Goal: Communication & Community: Answer question/provide support

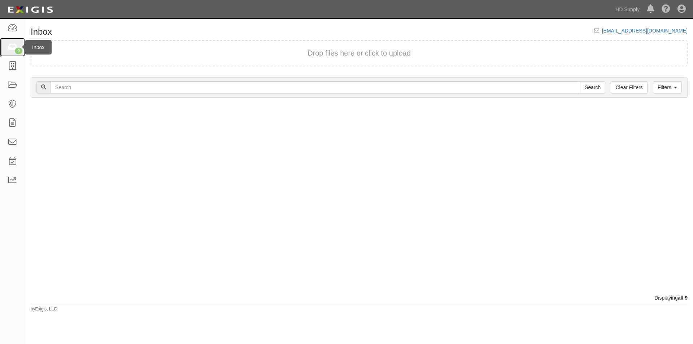
click at [16, 45] on icon at bounding box center [12, 47] width 10 height 8
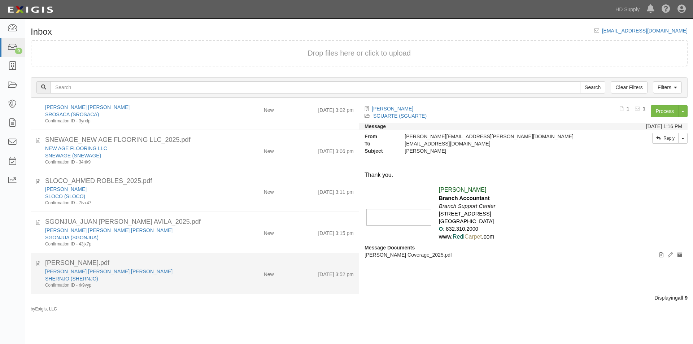
scroll to position [162, 0]
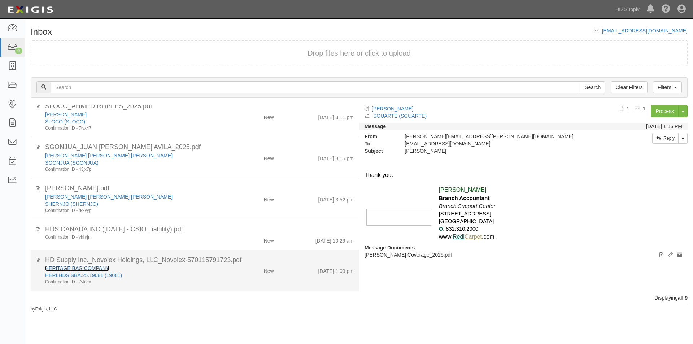
click at [97, 266] on link "HERITAGE BAG COMPANY" at bounding box center [77, 268] width 64 height 6
click at [147, 277] on div "HERI.HDS.SBA.25.19081 (19081)" at bounding box center [132, 275] width 175 height 7
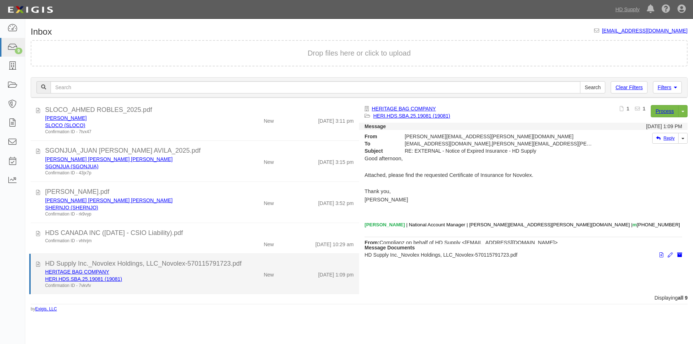
scroll to position [159, 0]
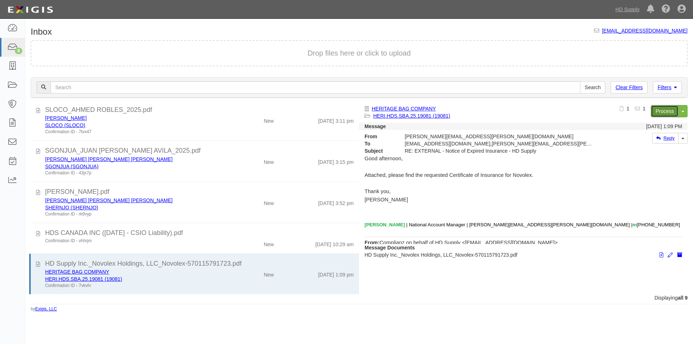
click at [667, 116] on link "Process" at bounding box center [665, 111] width 28 height 12
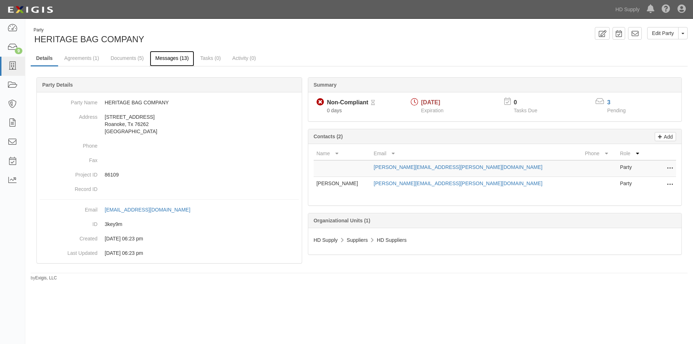
click at [162, 60] on link "Messages (13)" at bounding box center [172, 59] width 44 height 16
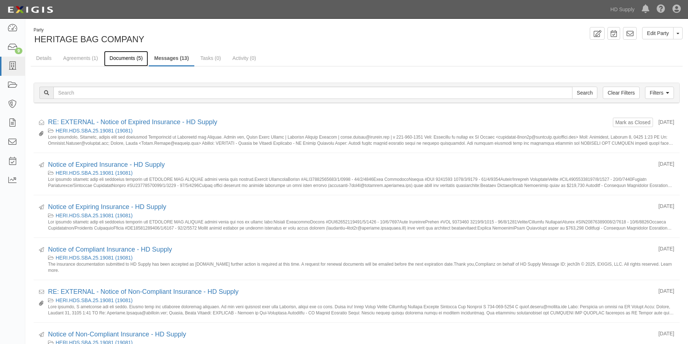
click at [125, 56] on link "Documents (5)" at bounding box center [126, 59] width 44 height 16
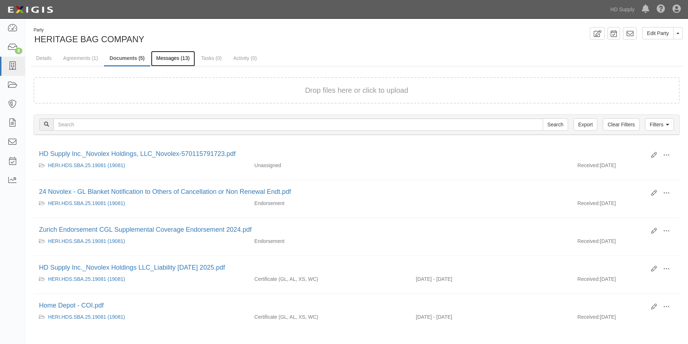
click at [174, 58] on link "Messages (13)" at bounding box center [173, 59] width 44 height 16
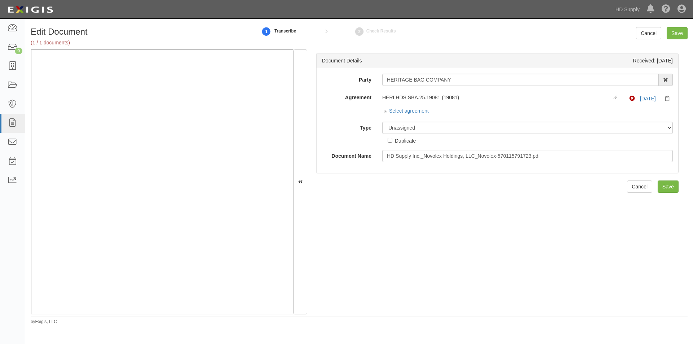
drag, startPoint x: 638, startPoint y: 261, endPoint x: 628, endPoint y: 252, distance: 13.5
click at [638, 261] on div "Document Details Received: 10/01/2025 Party HERITAGE BAG COMPANY 1031 Investmen…" at bounding box center [497, 181] width 381 height 265
drag, startPoint x: 455, startPoint y: 79, endPoint x: 385, endPoint y: 83, distance: 69.8
click at [385, 83] on input "HERITAGE BAG COMPANY" at bounding box center [520, 80] width 277 height 12
click at [20, 255] on div "Dashboard 9 Inbox Parties Agreements Coverages Documents Messages Tasks Reports" at bounding box center [12, 181] width 25 height 325
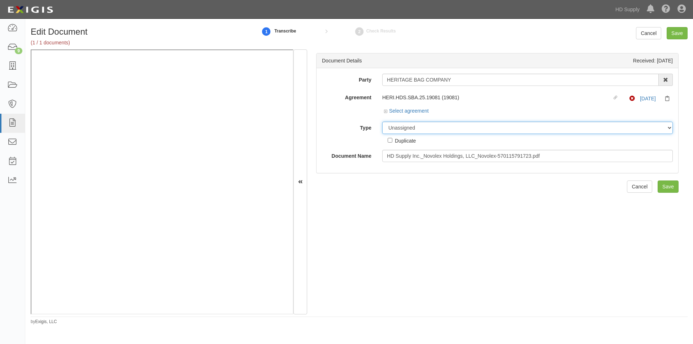
drag, startPoint x: 405, startPoint y: 127, endPoint x: 402, endPoint y: 132, distance: 5.3
click at [405, 127] on select "Unassigned Binder Cancellation Notice Certificate Contract Endorsement Insuranc…" at bounding box center [527, 128] width 291 height 12
select select "CertificateDetail"
click at [382, 122] on select "Unassigned Binder Cancellation Notice Certificate Contract Endorsement Insuranc…" at bounding box center [527, 128] width 291 height 12
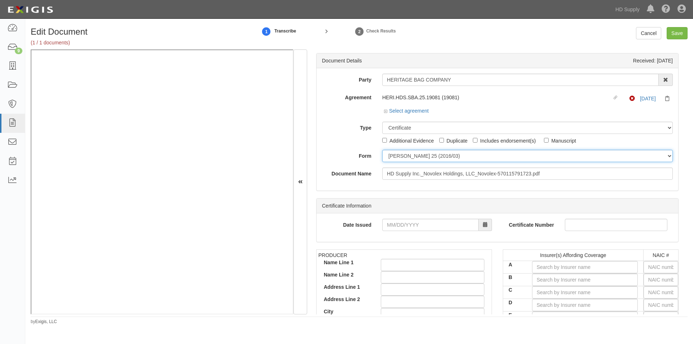
click at [394, 156] on select "ACORD 25 (2016/03) ACORD 101 ACORD 855 NY (2014/05) General" at bounding box center [527, 156] width 291 height 12
select select "GeneralFormDetail"
click at [382, 150] on select "ACORD 25 (2016/03) ACORD 101 ACORD 855 NY (2014/05) General" at bounding box center [527, 156] width 291 height 12
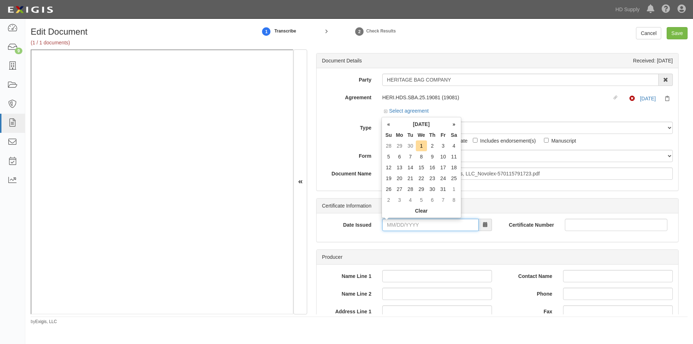
click at [419, 222] on input "Date Issued" at bounding box center [430, 225] width 96 height 12
type input "09/26/2025"
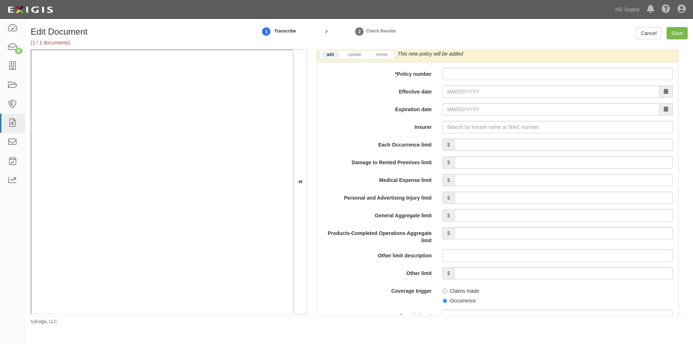
scroll to position [503, 0]
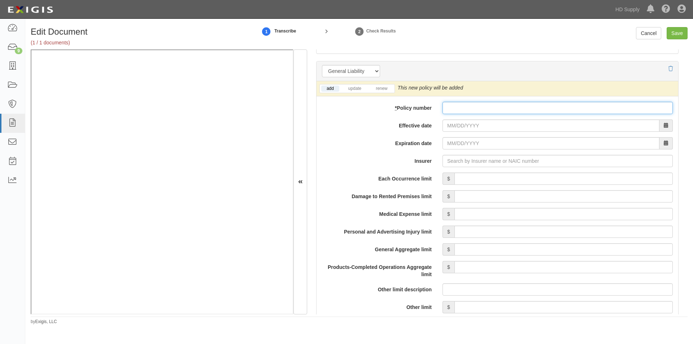
paste input "GLO140578505"
type input "GLO140578505"
click at [382, 90] on link "renew" at bounding box center [381, 89] width 22 height 6
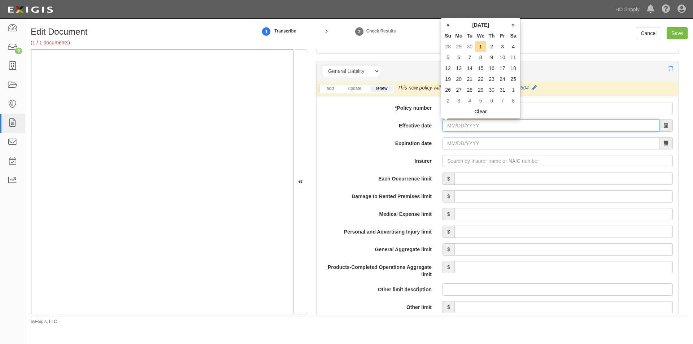
click at [453, 127] on input "Effective date" at bounding box center [551, 125] width 217 height 12
click at [481, 48] on td "1" at bounding box center [480, 46] width 11 height 11
type input "10/01/2025"
type input "[DATE]"
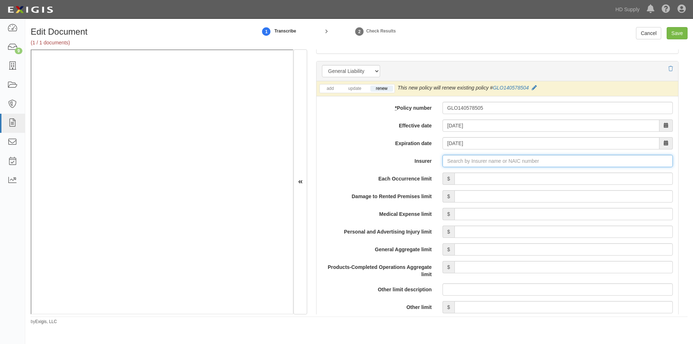
click at [448, 160] on input "Insurer" at bounding box center [558, 161] width 230 height 12
drag, startPoint x: 452, startPoint y: 160, endPoint x: 436, endPoint y: 176, distance: 22.2
click at [452, 161] on input "Insurer" at bounding box center [558, 161] width 230 height 12
type input "180 Seguros S.A. (0) NR Rating"
type input "1"
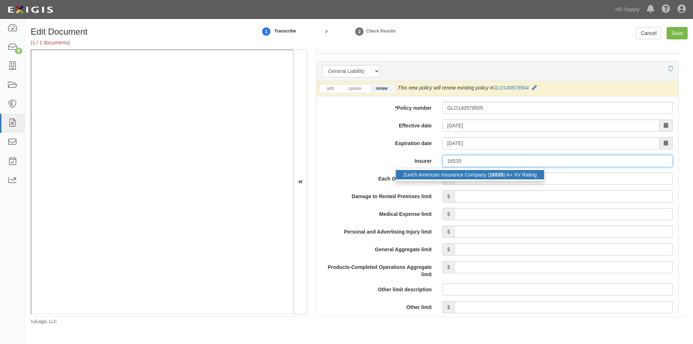
click at [422, 174] on div "Zurich American Insurance Company ( 16535 ) A+ XV Rating" at bounding box center [470, 174] width 148 height 9
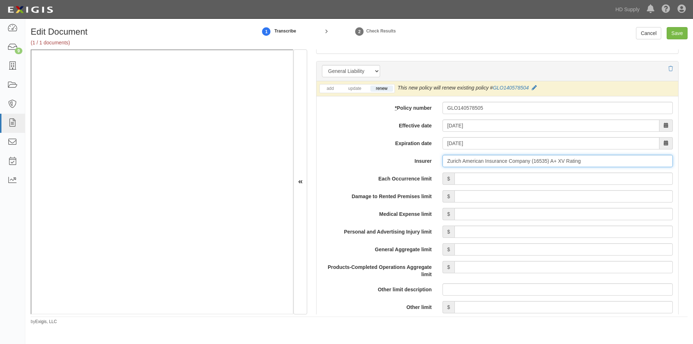
type input "Zurich American Insurance Company (16535) A+ XV Rating"
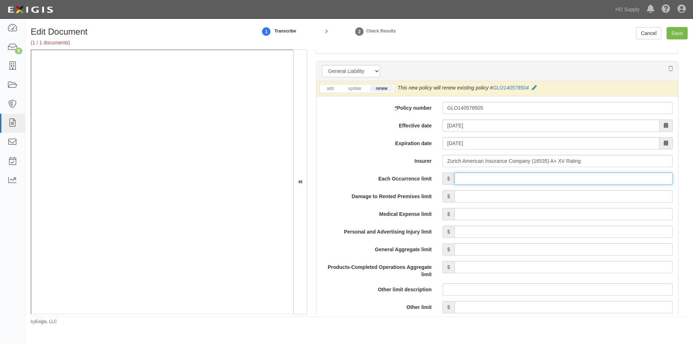
click at [510, 179] on input "Each Occurrence limit" at bounding box center [564, 179] width 218 height 12
type input "2,000,000"
click at [584, 200] on input "Damage to Rented Premises limit" at bounding box center [564, 196] width 218 height 12
type input "2,000,000"
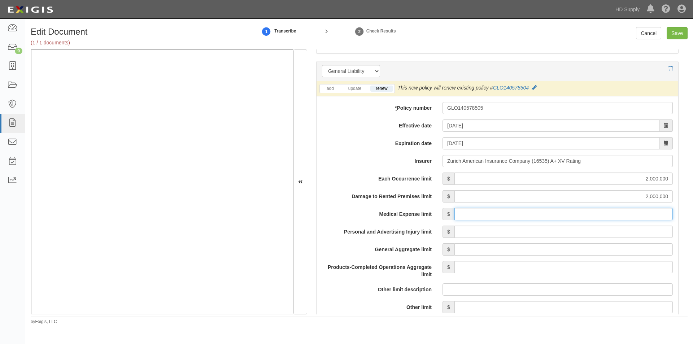
click at [579, 212] on input "Medical Expense limit" at bounding box center [564, 214] width 218 height 12
type input "10,000"
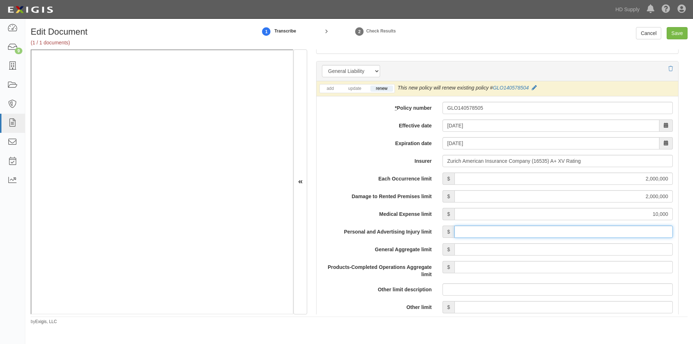
click at [589, 236] on input "Personal and Advertising Injury limit" at bounding box center [564, 232] width 218 height 12
type input "2,000,000"
click at [588, 249] on input "General Aggregate limit" at bounding box center [564, 249] width 218 height 12
type input "4,000,000"
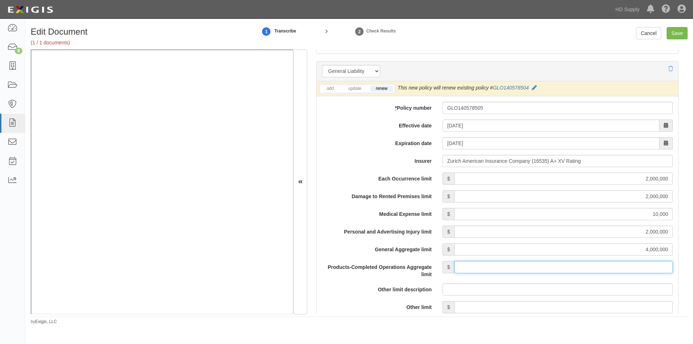
click at [590, 269] on input "Products-Completed Operations Aggregate limit" at bounding box center [564, 267] width 218 height 12
type input "4,000,000"
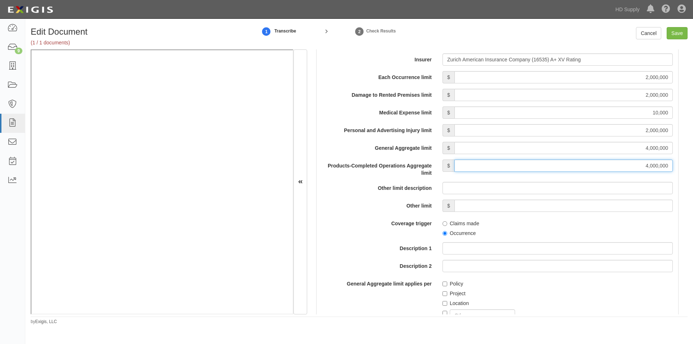
scroll to position [624, 0]
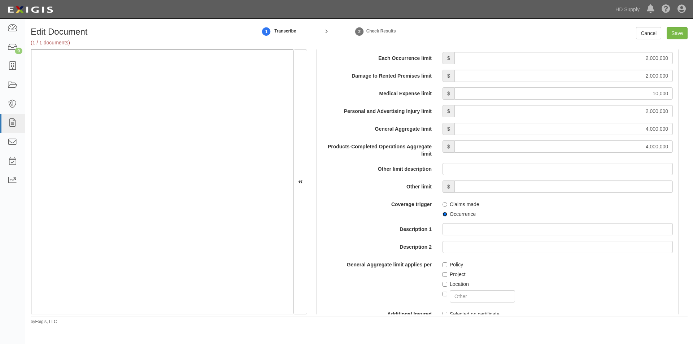
click at [443, 216] on input "Occurrence" at bounding box center [445, 214] width 5 height 5
radio input "true"
click at [444, 266] on input "Policy" at bounding box center [445, 264] width 5 height 5
checkbox input "true"
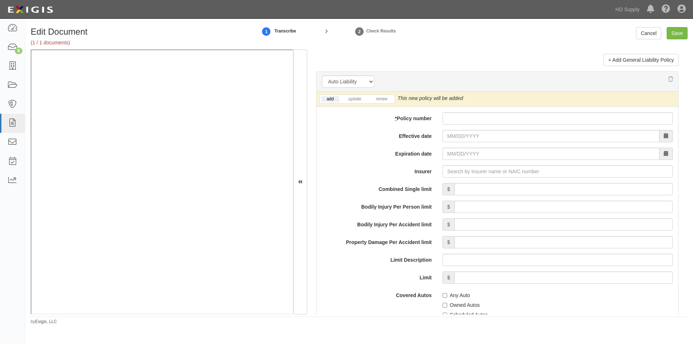
scroll to position [999, 0]
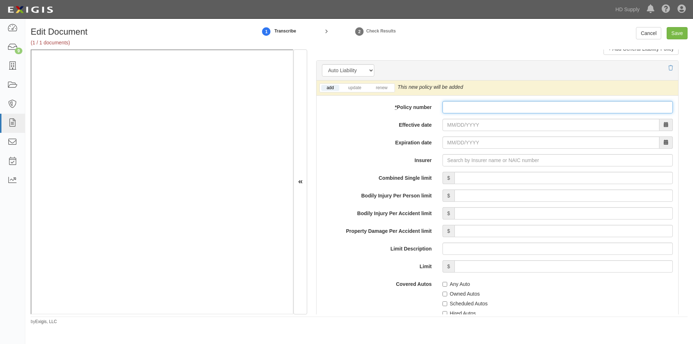
paste input "BAP 1405786-05"
type input "BAP 1405786-05"
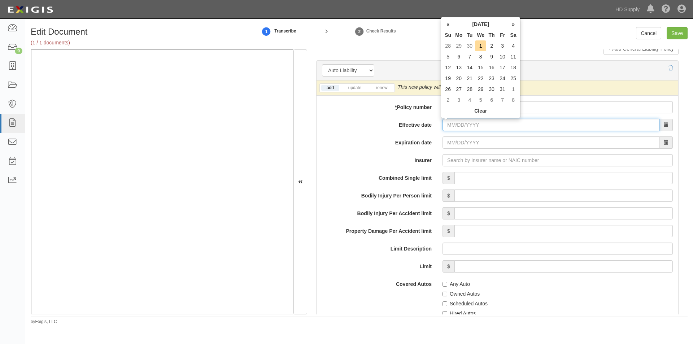
click at [461, 125] on input "Effective date" at bounding box center [551, 125] width 217 height 12
click at [480, 48] on td "1" at bounding box center [480, 45] width 11 height 11
type input "10/01/2025"
type input "10/01/2026"
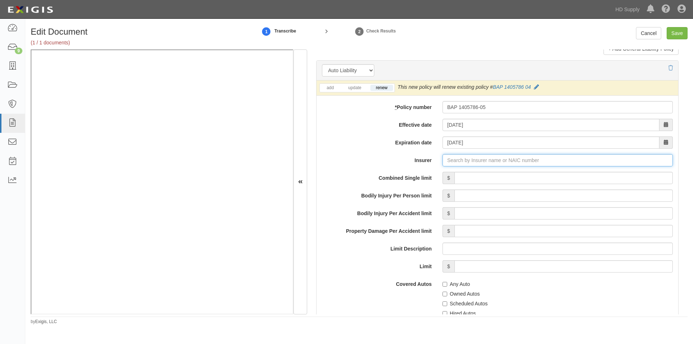
click at [460, 161] on input "Insurer" at bounding box center [558, 160] width 230 height 12
type input "180 Seguros S.A. (0) NR Rating"
type input "1"
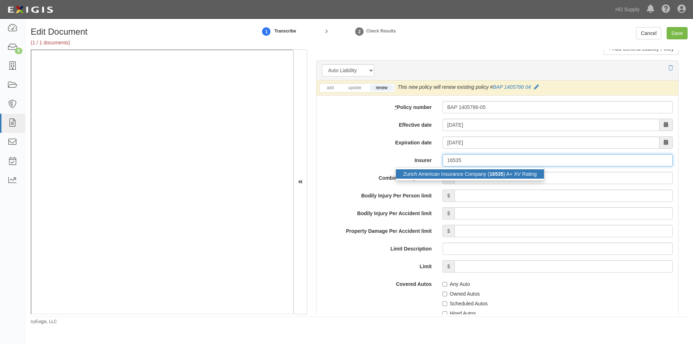
click at [465, 177] on div "Zurich American Insurance Company ( 16535 ) A+ XV Rating" at bounding box center [470, 173] width 148 height 9
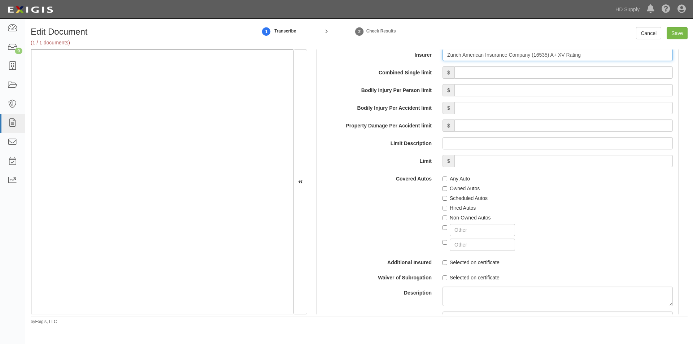
scroll to position [1052, 0]
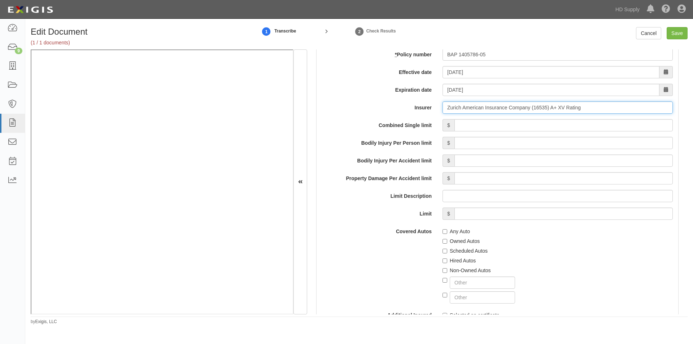
type input "Zurich American Insurance Company (16535) A+ XV Rating"
click at [573, 126] on input "Combined Single limit" at bounding box center [564, 125] width 218 height 12
type input "2,000,000"
click at [443, 232] on input "Any Auto" at bounding box center [445, 231] width 5 height 5
checkbox input "true"
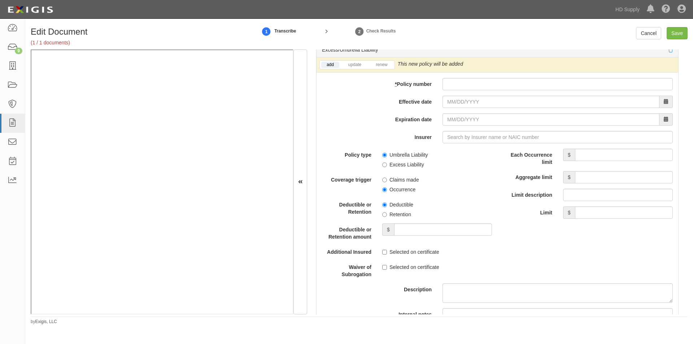
scroll to position [1450, 0]
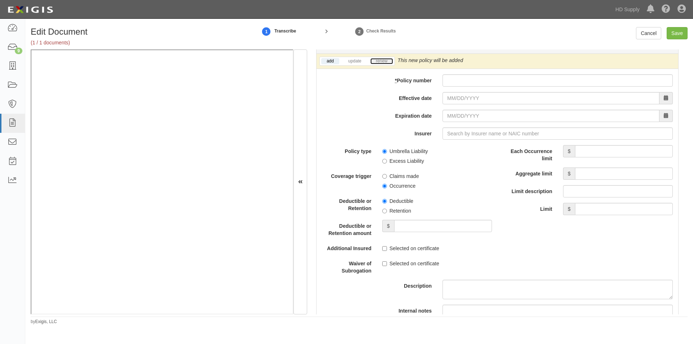
click at [387, 64] on link "renew" at bounding box center [381, 61] width 22 height 6
drag, startPoint x: 456, startPoint y: 87, endPoint x: 451, endPoint y: 78, distance: 9.5
paste input "AUC107192808"
type input "AUC107192808"
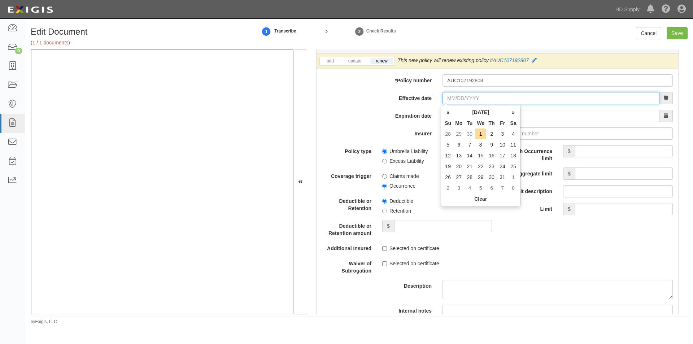
click at [475, 97] on input "Effective date" at bounding box center [551, 98] width 217 height 12
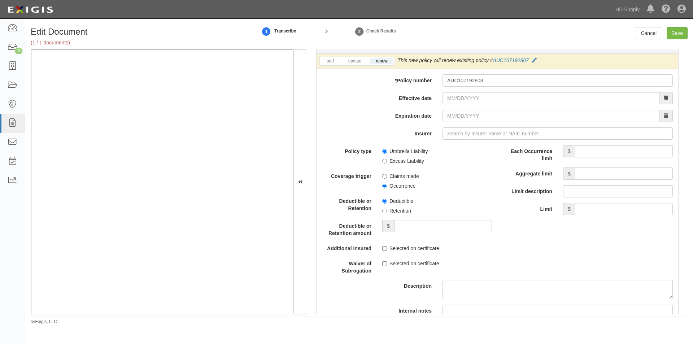
click at [362, 117] on label "Expiration date" at bounding box center [377, 115] width 121 height 10
click at [443, 117] on input "Expiration date" at bounding box center [551, 116] width 217 height 12
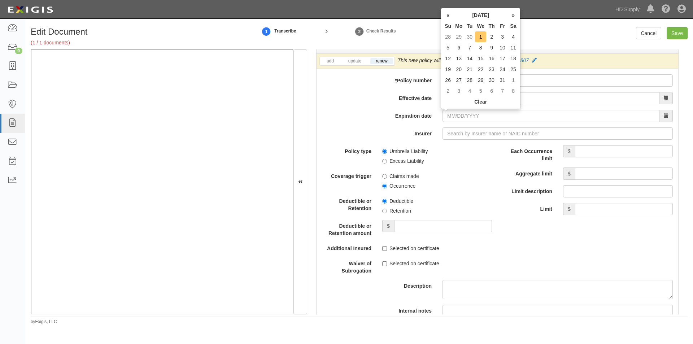
click at [478, 37] on td "1" at bounding box center [480, 36] width 11 height 11
type input "10/01/2025"
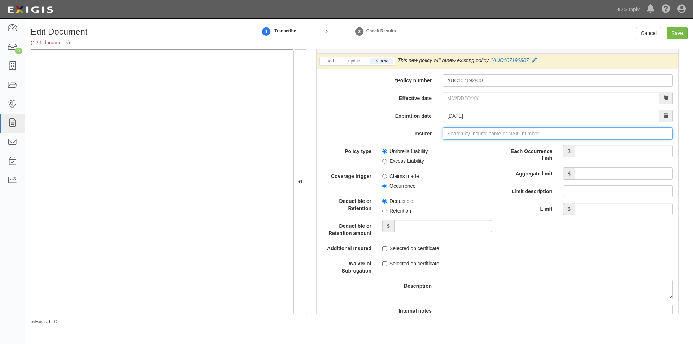
click at [462, 134] on input "Insurer" at bounding box center [558, 133] width 230 height 12
click at [444, 137] on input "Insurer" at bounding box center [558, 133] width 230 height 12
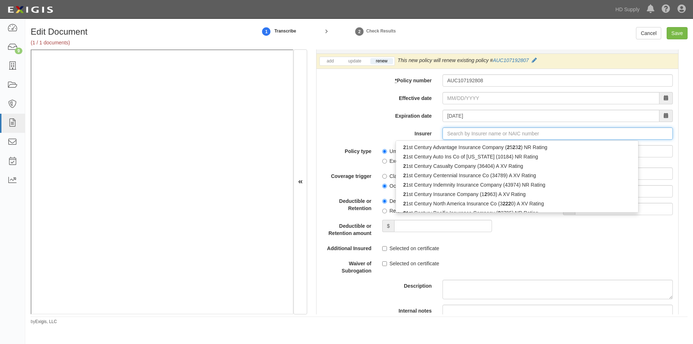
type input "21st Century Advantage Insurance Company (25232) NR Rating"
type input "2"
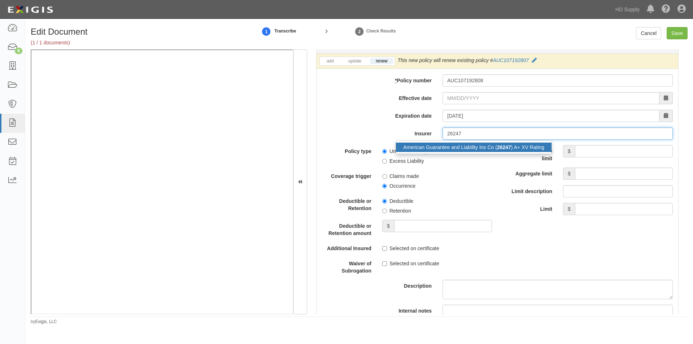
click at [444, 144] on div "American Guarantee and Liability Ins Co ( 26247 ) A+ XV Rating" at bounding box center [474, 147] width 156 height 9
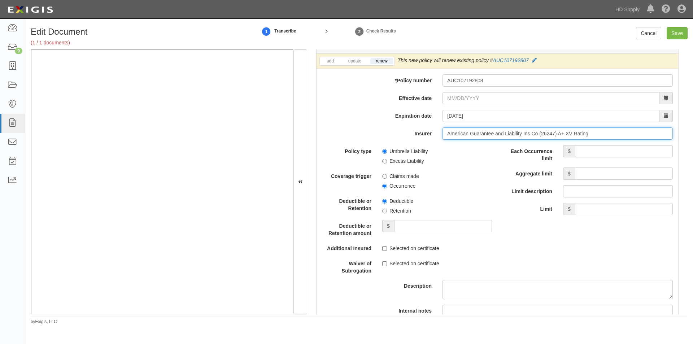
type input "American Guarantee and Liability Ins Co (26247) A+ XV Rating"
drag, startPoint x: 591, startPoint y: 149, endPoint x: 581, endPoint y: 151, distance: 11.0
click at [591, 149] on input "Each Occurrence limit" at bounding box center [624, 151] width 98 height 12
type input "15,000,000"
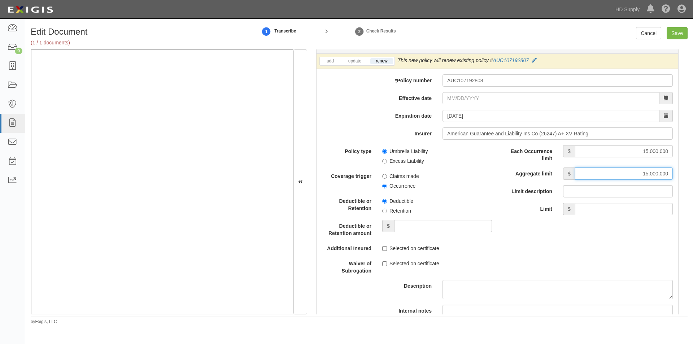
type input "15,000,000"
click at [383, 149] on input "Umbrella Liability" at bounding box center [384, 151] width 5 height 5
radio input "true"
click at [385, 186] on input "Occurrence" at bounding box center [384, 186] width 5 height 5
radio input "true"
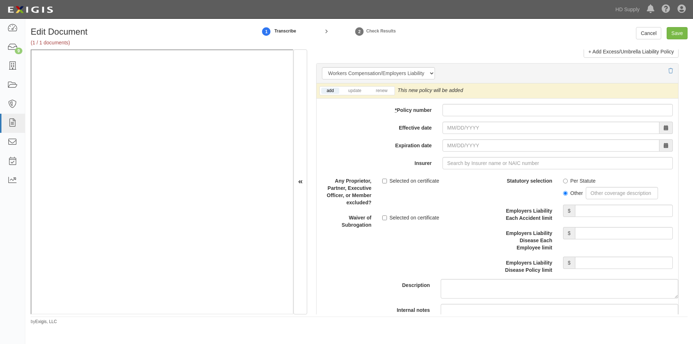
scroll to position [1792, 0]
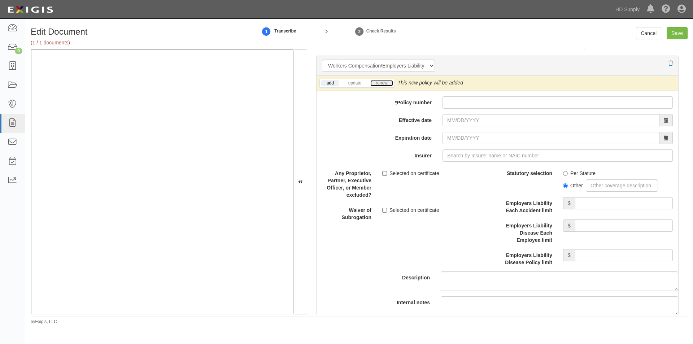
click at [379, 86] on link "renew" at bounding box center [381, 83] width 22 height 6
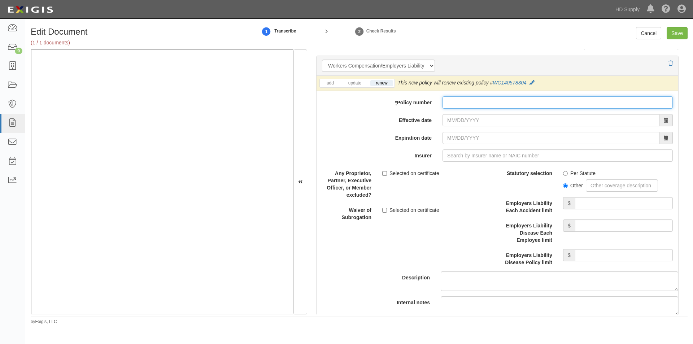
paste input "WC140578305"
type input "WC140578305"
click at [453, 121] on input "Effective date" at bounding box center [551, 120] width 217 height 12
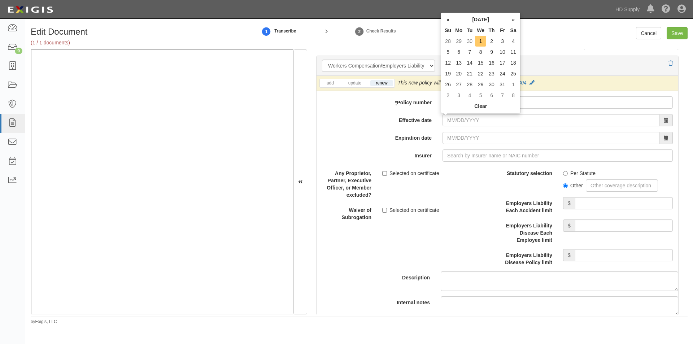
click at [478, 43] on td "1" at bounding box center [480, 41] width 11 height 11
type input "10/01/2025"
type input "10/01/2026"
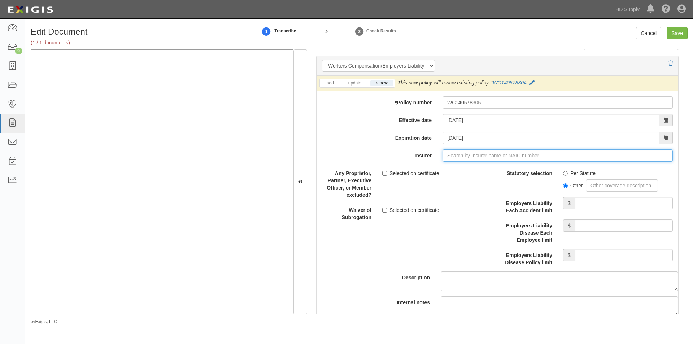
click at [465, 153] on input "Insurer" at bounding box center [558, 155] width 230 height 12
click at [477, 157] on input "Insurer" at bounding box center [558, 155] width 230 height 12
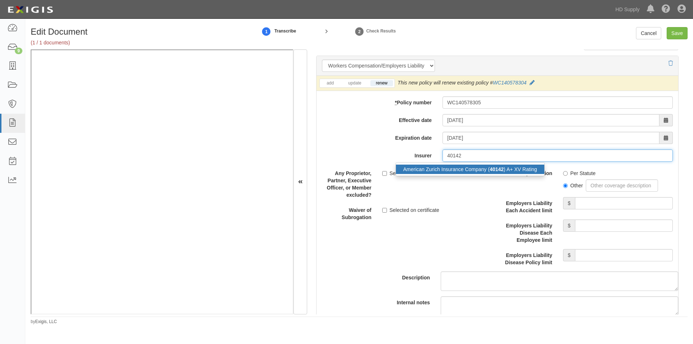
click at [478, 166] on div "American Zurich Insurance Company ( 40142 ) A+ XV Rating" at bounding box center [470, 169] width 148 height 9
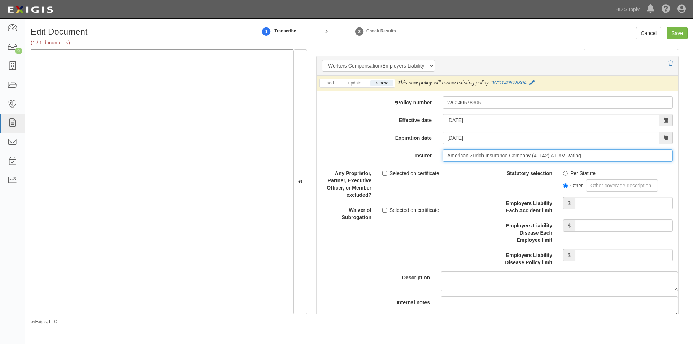
type input "American Zurich Insurance Company (40142) A+ XV Rating"
click at [563, 175] on input "Per Statute" at bounding box center [565, 173] width 5 height 5
radio input "true"
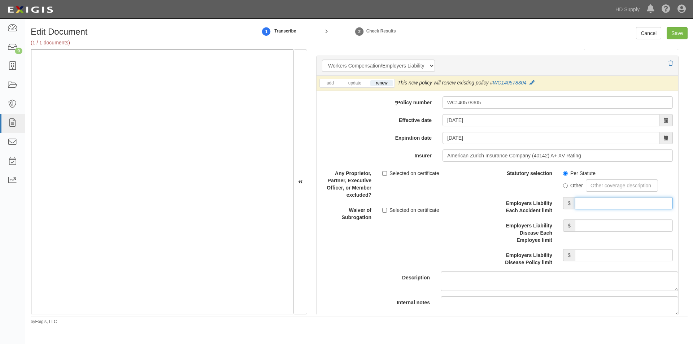
click at [591, 204] on input "Employers Liability Each Accident limit" at bounding box center [624, 203] width 98 height 12
type input "1,000,000"
click at [592, 223] on input "Employers Liability Disease Each Employee limit" at bounding box center [624, 226] width 98 height 12
type input "1,000,000"
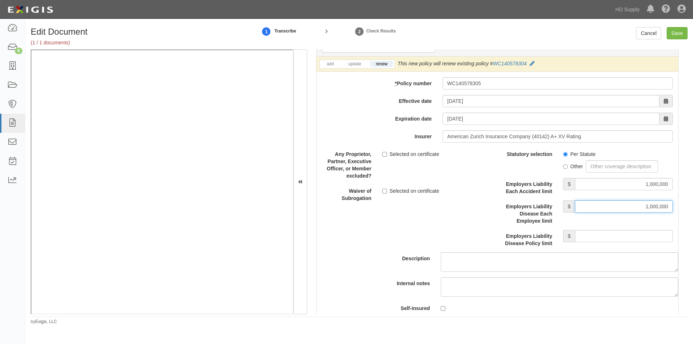
scroll to position [1828, 0]
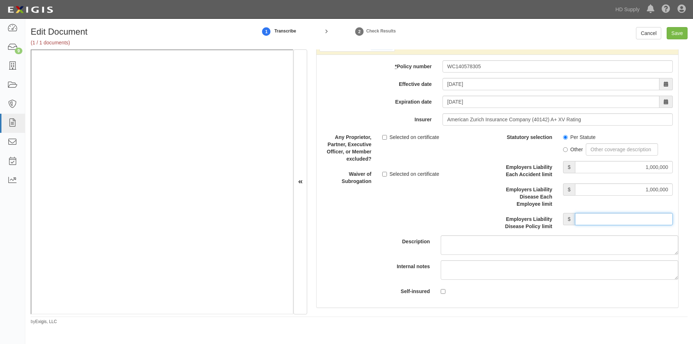
click at [616, 222] on input "Employers Liability Disease Policy limit" at bounding box center [624, 219] width 98 height 12
type input "1,000,000"
click at [678, 31] on input "Save" at bounding box center [677, 33] width 21 height 12
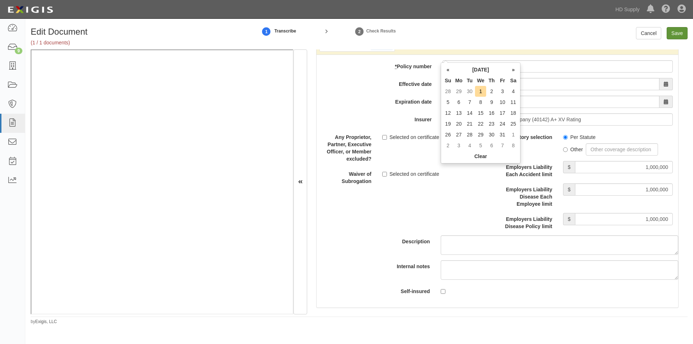
scroll to position [1493, 0]
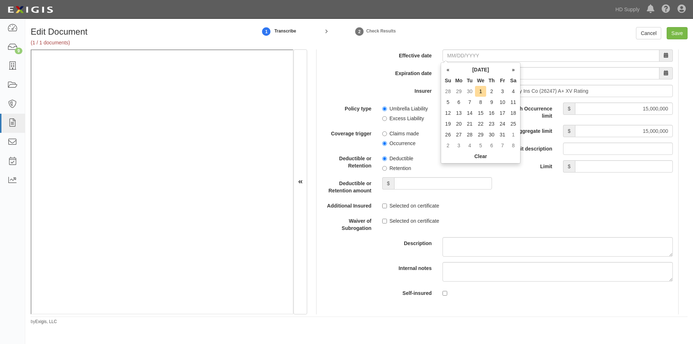
click at [540, 220] on div "Policy type Umbrella Liability Excess Liability Coverage trigger Claims made Oc…" at bounding box center [498, 203] width 362 height 201
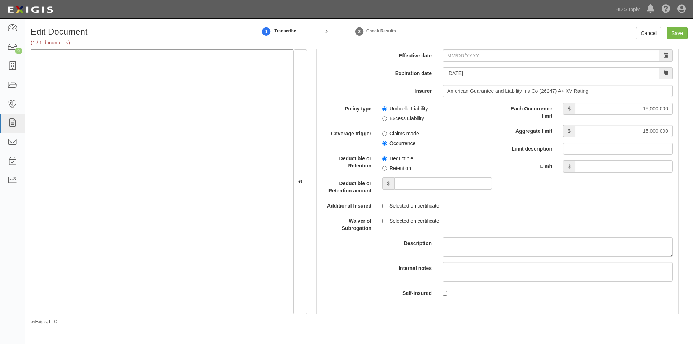
drag, startPoint x: 682, startPoint y: 195, endPoint x: 678, endPoint y: 177, distance: 18.5
click at [678, 177] on div "Document Details Received: 10/01/2025 Party HERITAGE BAG COMPANY 1031 Investmen…" at bounding box center [497, 181] width 381 height 265
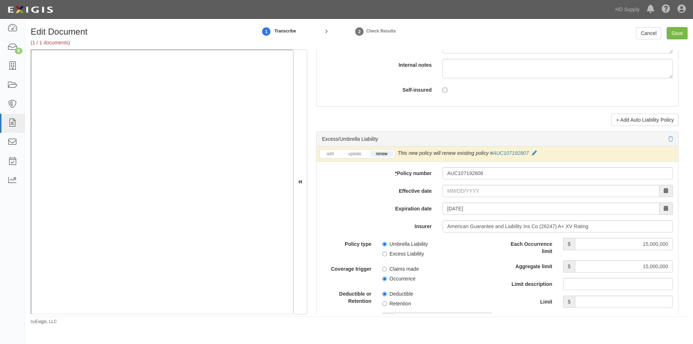
scroll to position [1365, 0]
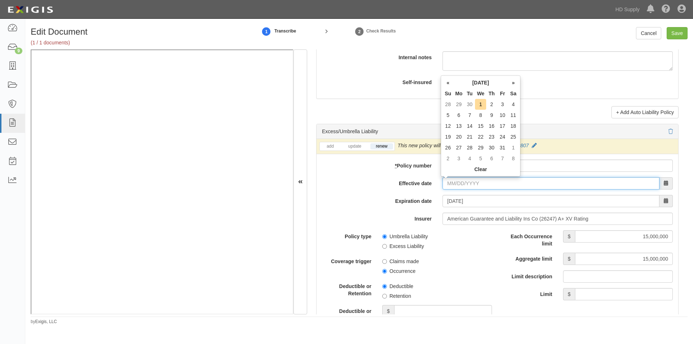
click at [453, 187] on input "Effective date" at bounding box center [551, 183] width 217 height 12
type input "10/12/0025"
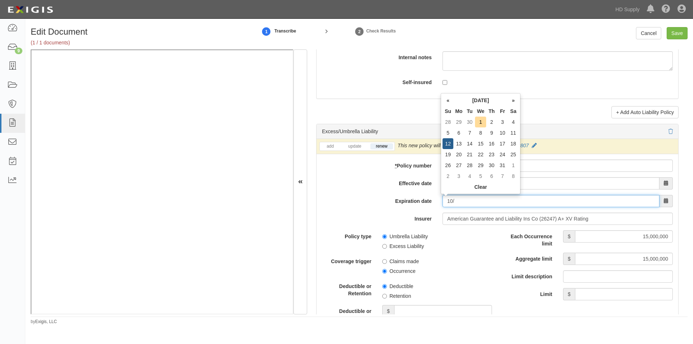
type input "1"
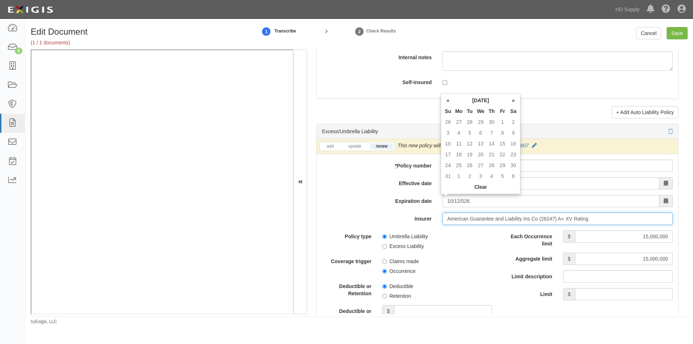
type input "10/12/0026"
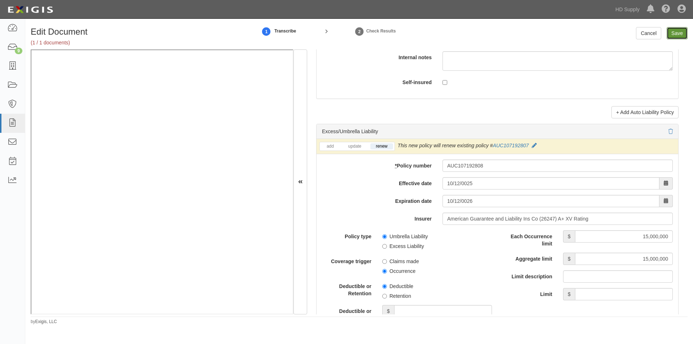
click at [678, 38] on input "Save" at bounding box center [677, 33] width 21 height 12
type input "2000000"
type input "10000"
type input "2000000"
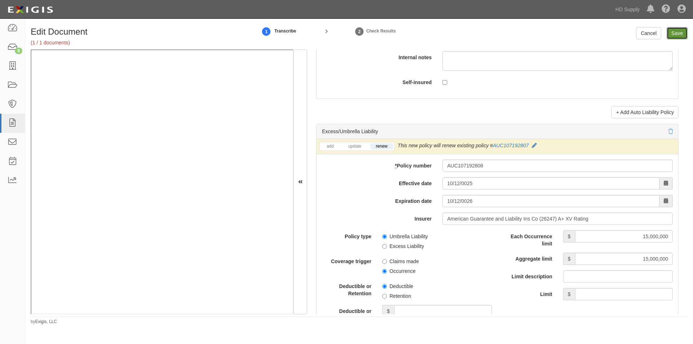
type input "4000000"
type input "2000000"
type input "15000000"
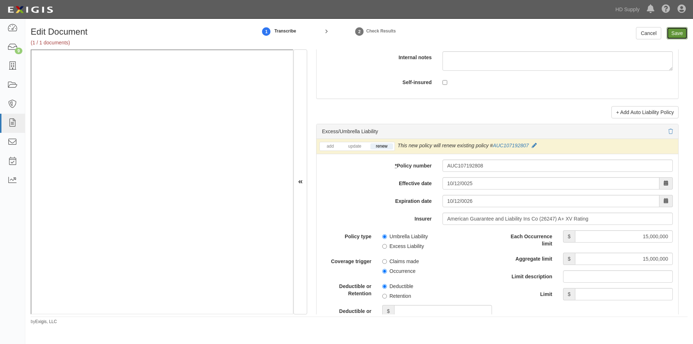
type input "1000000"
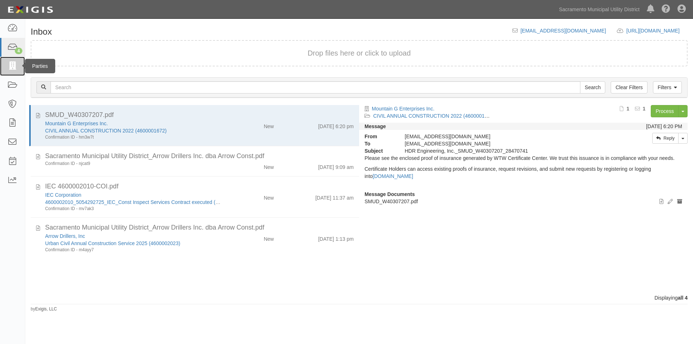
click at [12, 66] on icon at bounding box center [12, 66] width 10 height 8
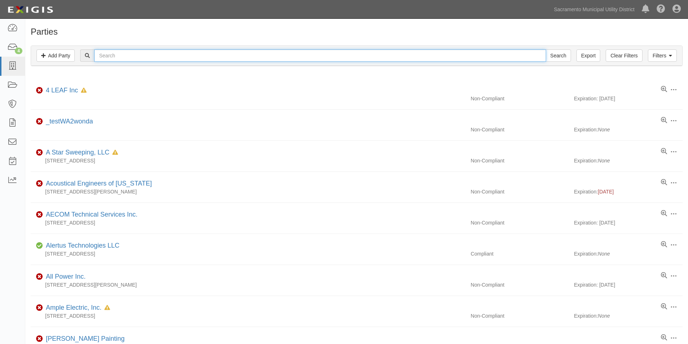
click at [123, 56] on input "text" at bounding box center [319, 55] width 451 height 12
type input "4leaf"
click at [546, 49] on input "Search" at bounding box center [558, 55] width 25 height 12
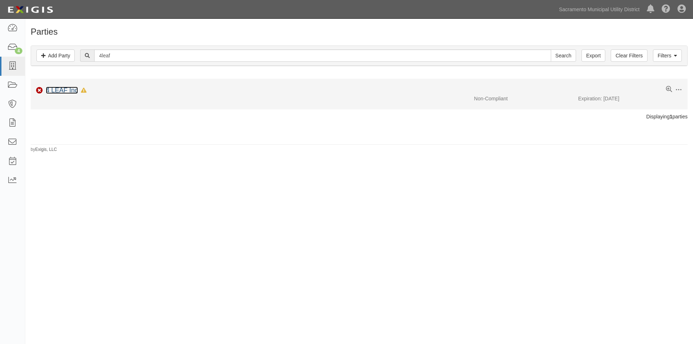
click at [58, 89] on link "4 LEAF Inc" at bounding box center [62, 90] width 32 height 7
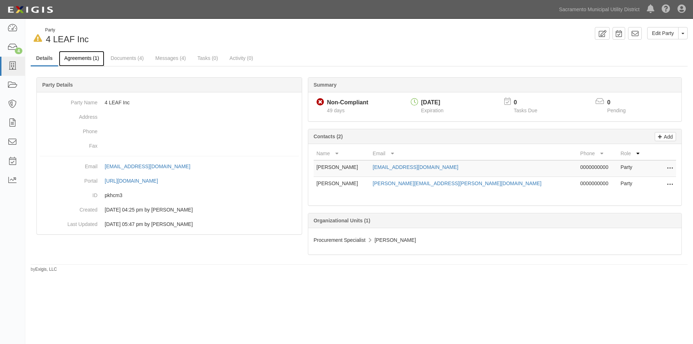
click at [80, 58] on link "Agreements (1)" at bounding box center [81, 59] width 45 height 16
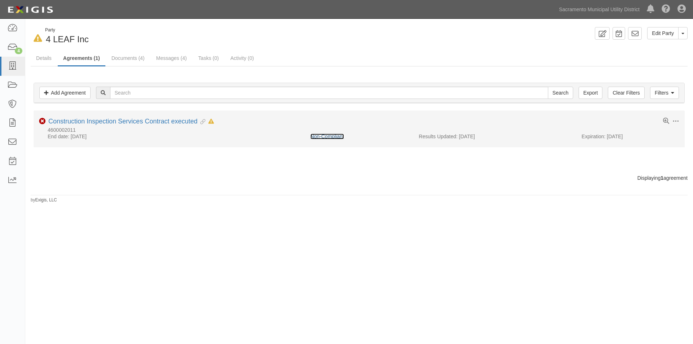
click at [318, 139] on link "Non-Compliant" at bounding box center [327, 137] width 34 height 6
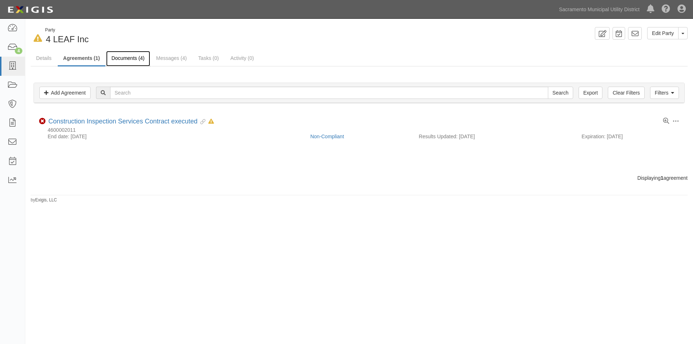
click at [130, 57] on link "Documents (4)" at bounding box center [128, 59] width 44 height 16
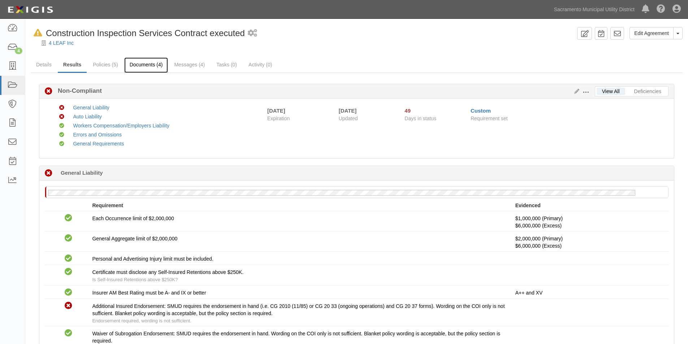
click at [141, 67] on link "Documents (4)" at bounding box center [146, 65] width 44 height 16
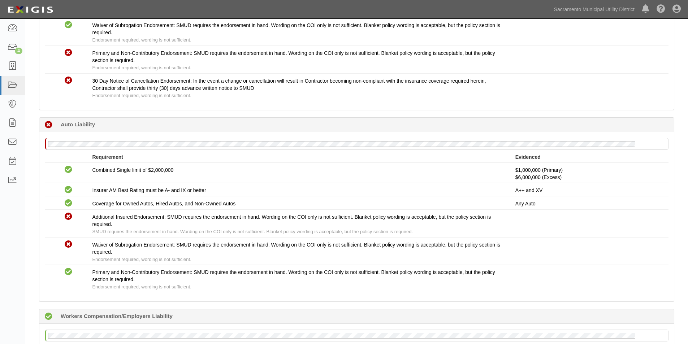
scroll to position [304, 0]
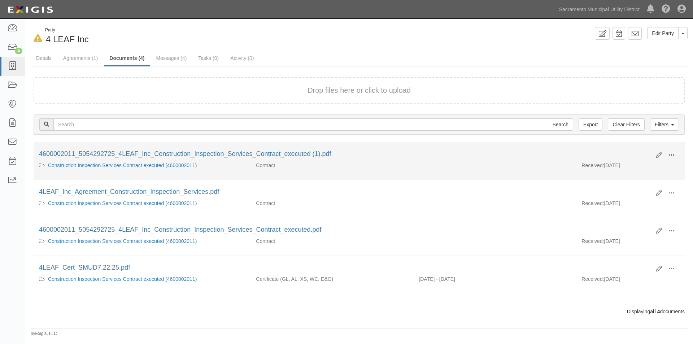
click at [671, 154] on span at bounding box center [671, 155] width 6 height 6
click at [634, 165] on link "View" at bounding box center [636, 165] width 57 height 13
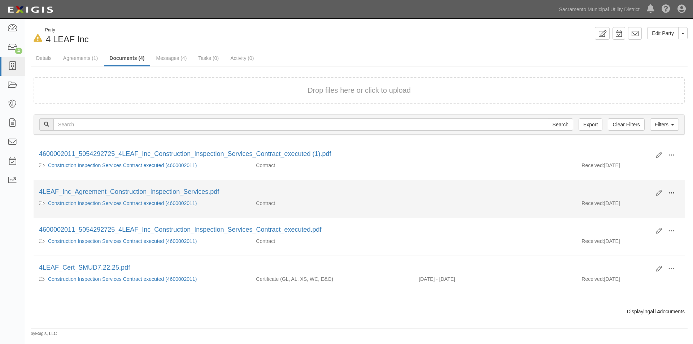
click at [673, 194] on span at bounding box center [671, 193] width 6 height 6
click at [636, 205] on link "View" at bounding box center [636, 203] width 57 height 13
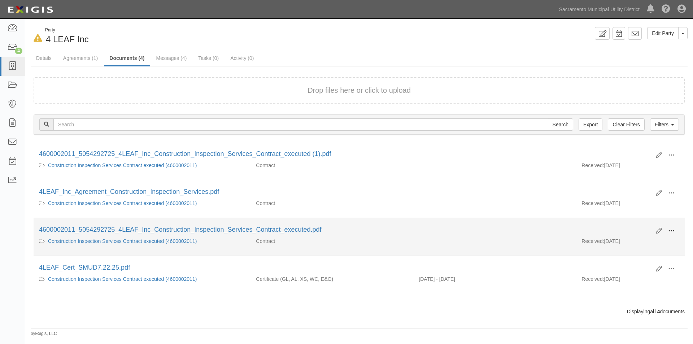
click at [672, 234] on span at bounding box center [671, 231] width 6 height 6
click at [630, 243] on link "View" at bounding box center [636, 241] width 57 height 13
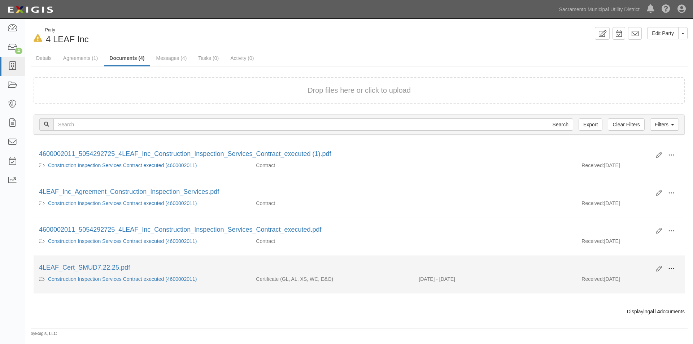
click at [671, 270] on span at bounding box center [671, 269] width 6 height 6
click at [643, 280] on link "View" at bounding box center [636, 279] width 57 height 13
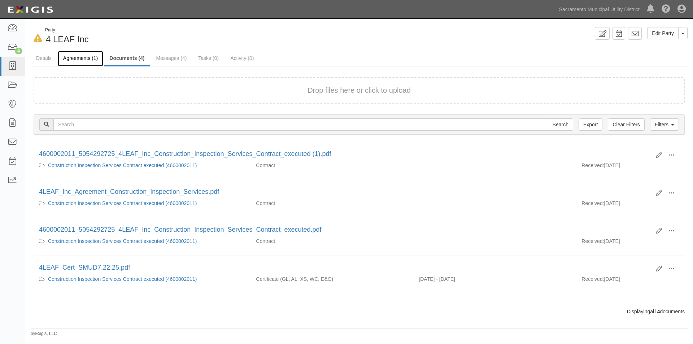
click at [82, 59] on link "Agreements (1)" at bounding box center [80, 59] width 45 height 16
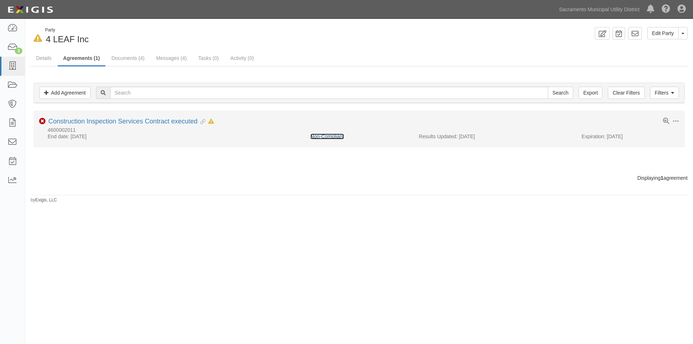
click at [322, 139] on link "Non-Compliant" at bounding box center [327, 137] width 34 height 6
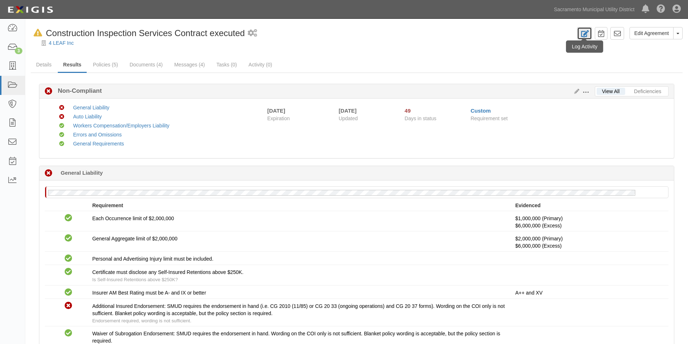
click at [587, 34] on icon at bounding box center [584, 33] width 8 height 7
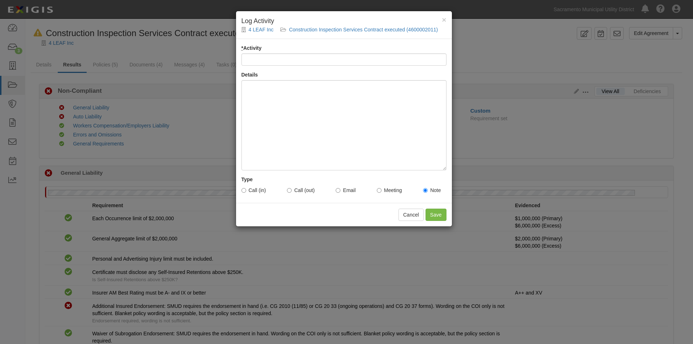
click at [264, 58] on input "* Activity" at bounding box center [344, 59] width 205 height 12
type input "Account Update"
click at [271, 105] on div at bounding box center [344, 125] width 205 height 90
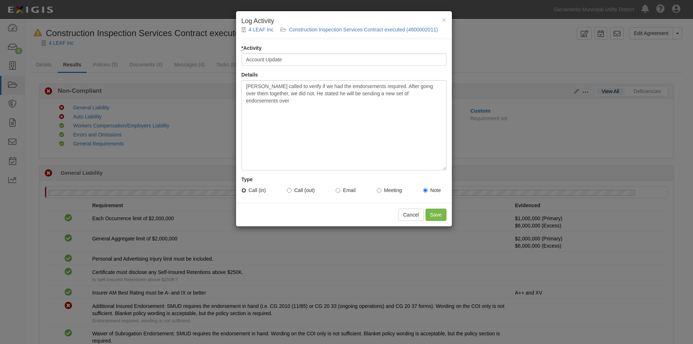
click at [244, 188] on input "Call (in)" at bounding box center [244, 190] width 5 height 5
radio input "true"
click at [436, 213] on input "Save" at bounding box center [436, 215] width 21 height 12
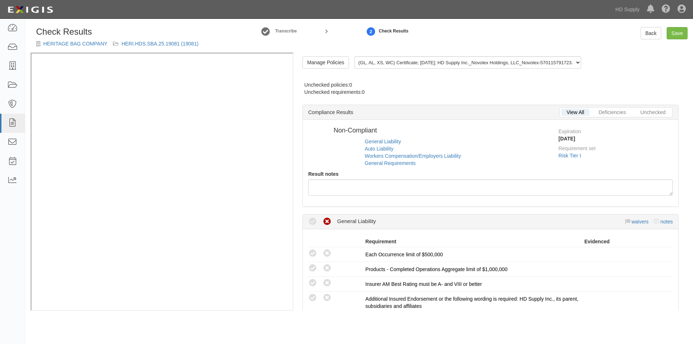
radio input "true"
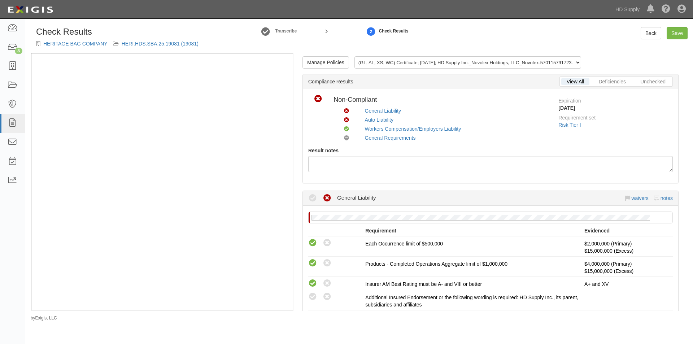
scroll to position [108, 0]
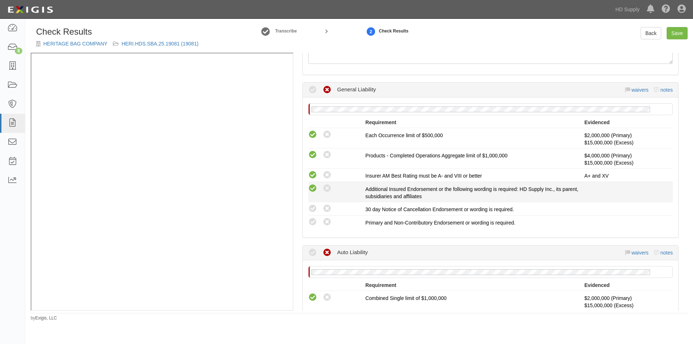
click at [312, 192] on icon at bounding box center [312, 188] width 9 height 9
radio input "true"
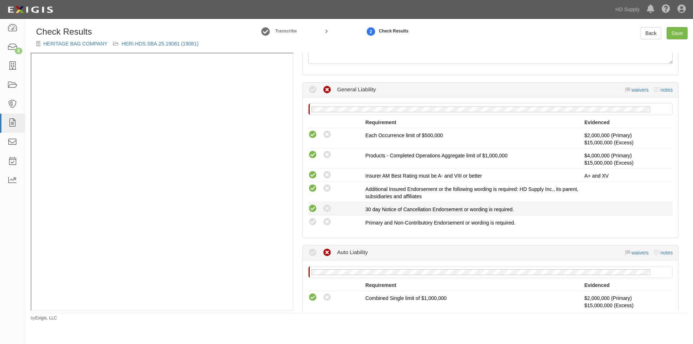
click at [312, 208] on icon at bounding box center [312, 208] width 9 height 9
radio input "true"
click at [312, 221] on icon at bounding box center [312, 222] width 9 height 9
radio input "true"
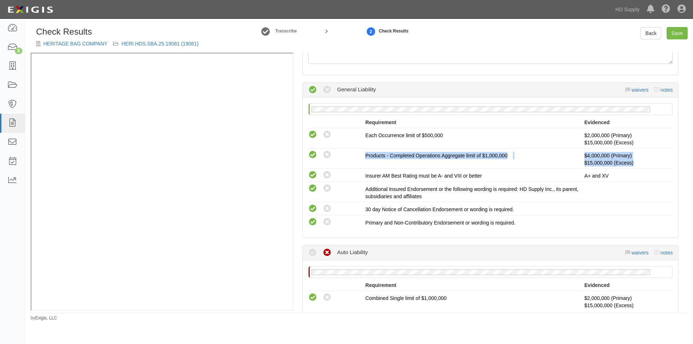
drag, startPoint x: 687, startPoint y: 145, endPoint x: 686, endPoint y: 161, distance: 15.5
click at [686, 161] on div "Check Results HERITAGE BAG COMPANY HERI.HDS.SBA.25.19081 (19081) Transcribe 2 C…" at bounding box center [359, 174] width 668 height 294
click at [678, 156] on div "Compliant Waived Non-Compliant General Liability waivers notes No General Liabi…" at bounding box center [490, 339] width 387 height 514
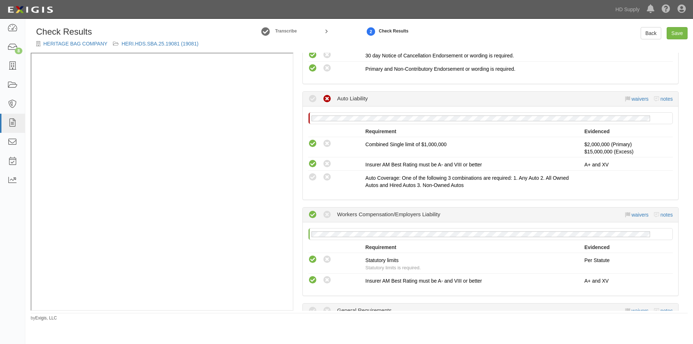
scroll to position [263, 0]
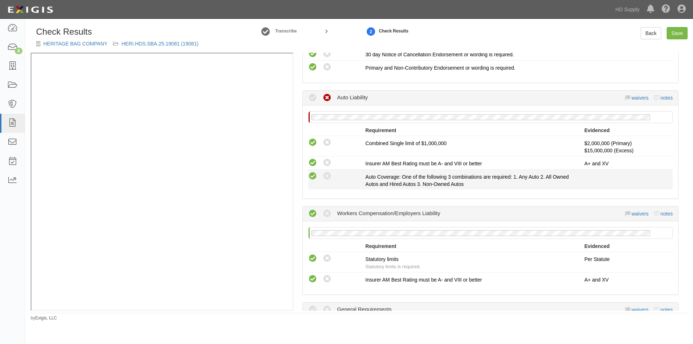
click at [310, 178] on icon at bounding box center [312, 176] width 9 height 9
radio input "true"
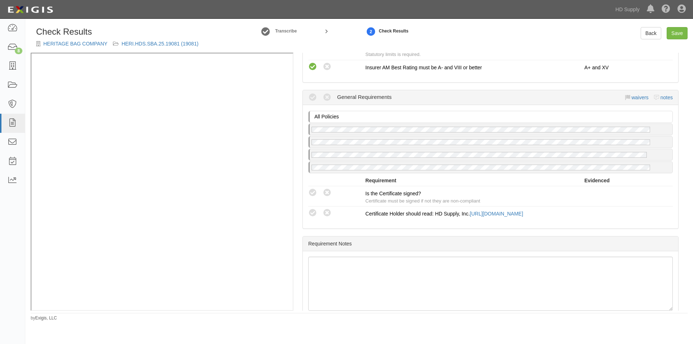
scroll to position [494, 0]
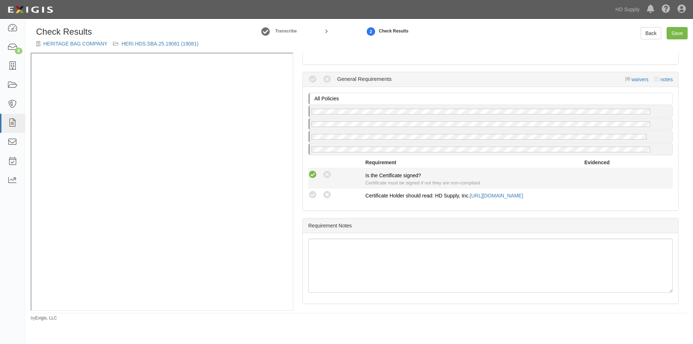
click at [313, 175] on icon at bounding box center [312, 174] width 9 height 9
radio input "true"
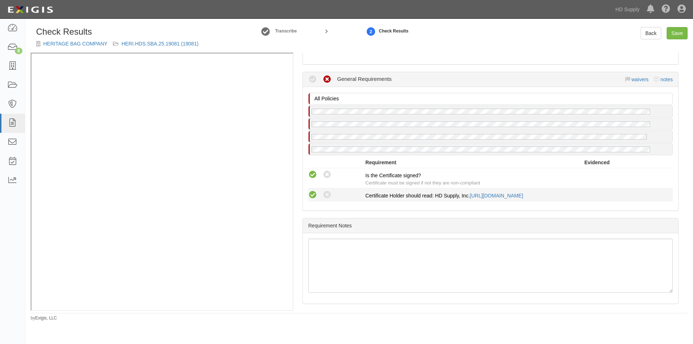
click at [313, 193] on icon at bounding box center [312, 195] width 9 height 9
radio input "true"
click at [677, 35] on link "Save" at bounding box center [677, 33] width 21 height 12
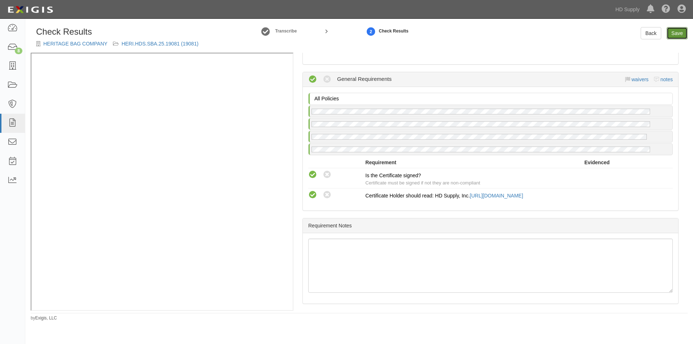
radio input "true"
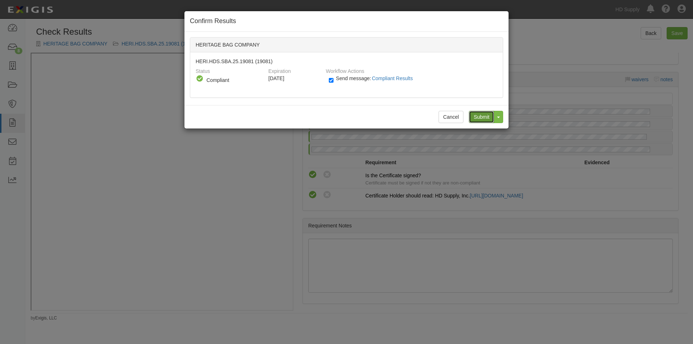
click at [484, 119] on input "Submit" at bounding box center [481, 117] width 25 height 12
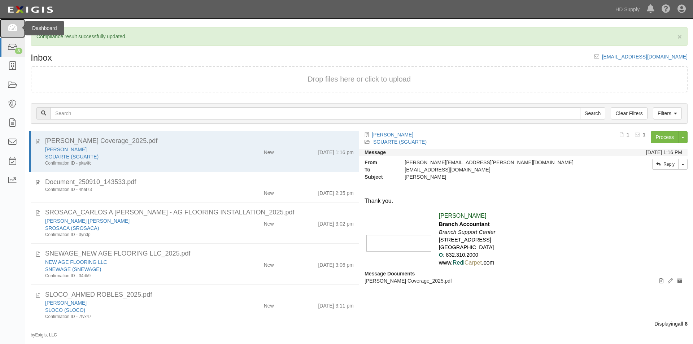
click at [12, 35] on link at bounding box center [12, 28] width 25 height 19
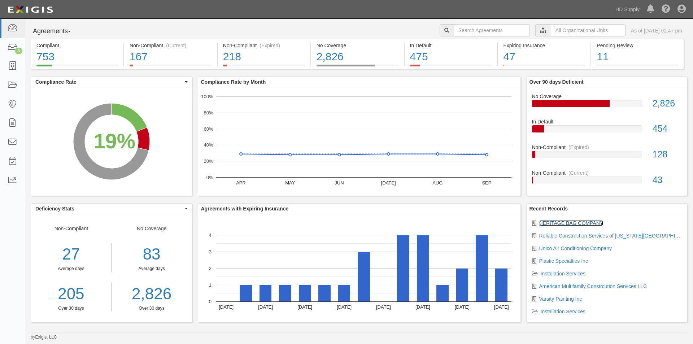
click at [551, 220] on link "HERITAGE BAG COMPANY" at bounding box center [571, 223] width 64 height 6
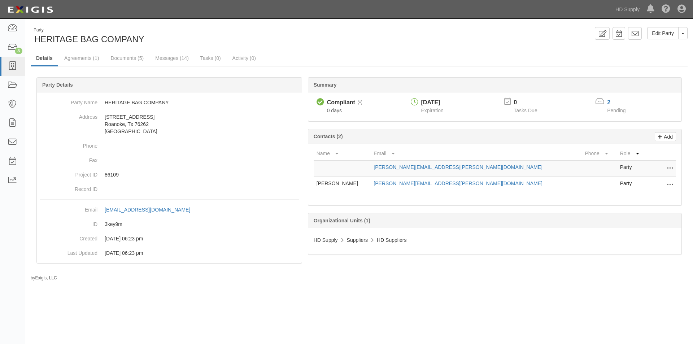
click at [611, 99] on div "2" at bounding box center [620, 103] width 27 height 8
click at [609, 102] on link "2" at bounding box center [608, 102] width 3 height 6
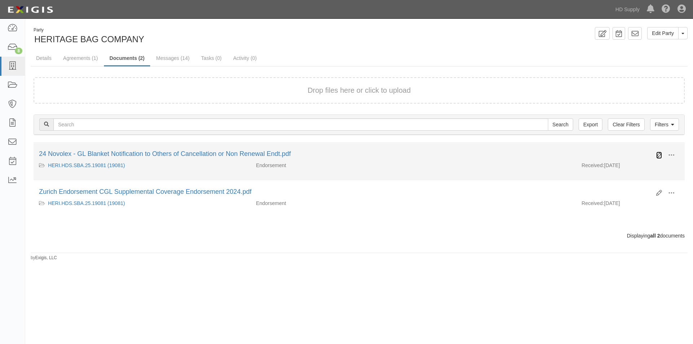
click at [661, 155] on icon at bounding box center [659, 155] width 6 height 6
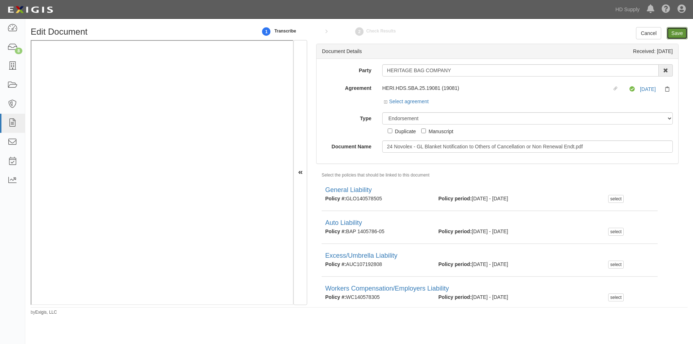
click at [678, 34] on input "Save" at bounding box center [677, 33] width 21 height 12
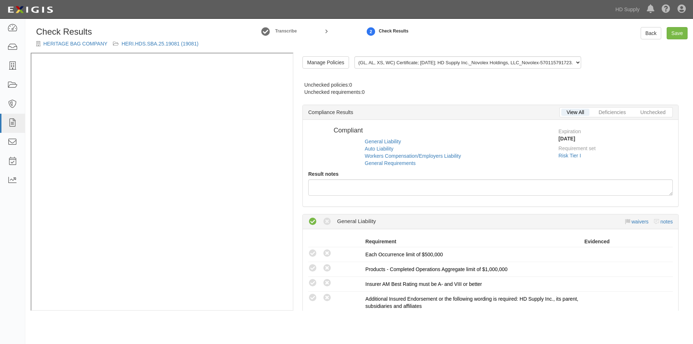
radio input "false"
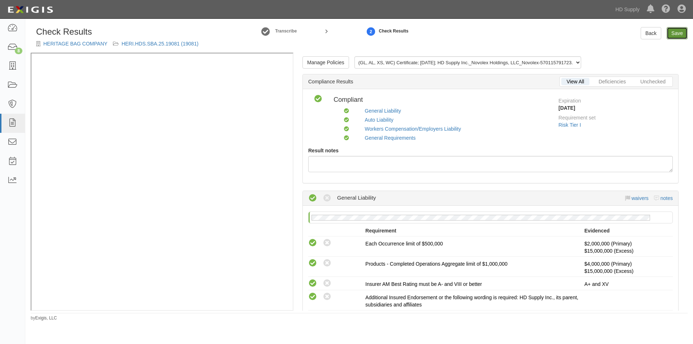
click at [677, 31] on link "Save" at bounding box center [677, 33] width 21 height 12
radio input "true"
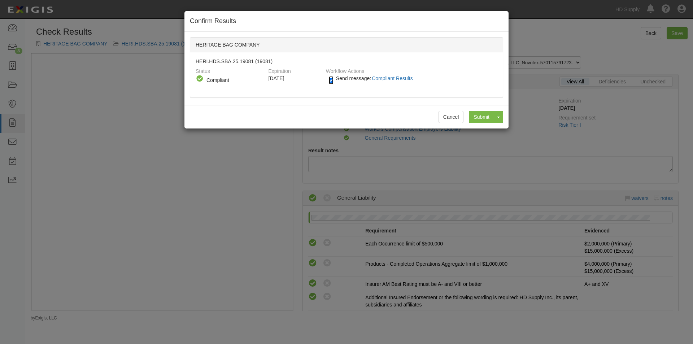
click at [331, 82] on input "Send message: Compliant Results" at bounding box center [331, 80] width 5 height 8
checkbox input "false"
click at [477, 116] on input "Submit" at bounding box center [481, 117] width 25 height 12
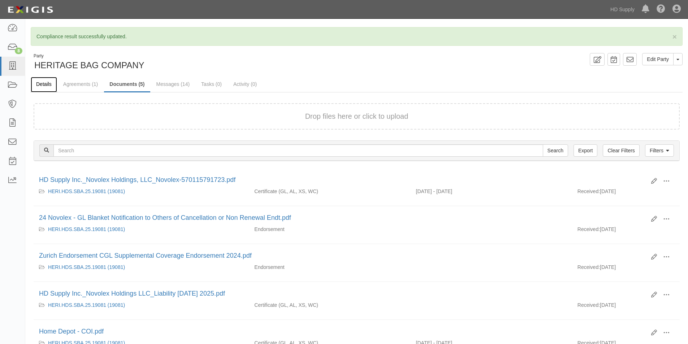
click at [49, 83] on link "Details" at bounding box center [44, 85] width 26 height 16
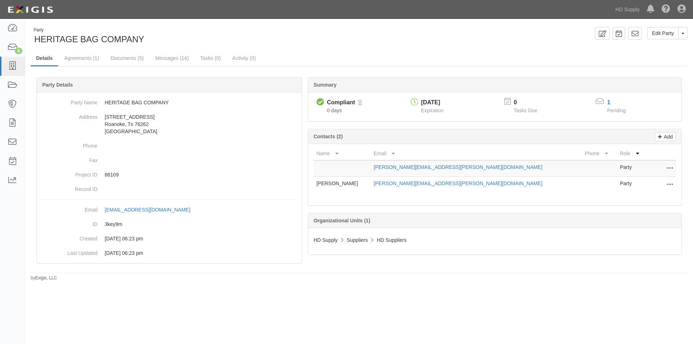
click at [611, 101] on div "1" at bounding box center [620, 103] width 27 height 8
click at [609, 101] on link "1" at bounding box center [608, 102] width 3 height 6
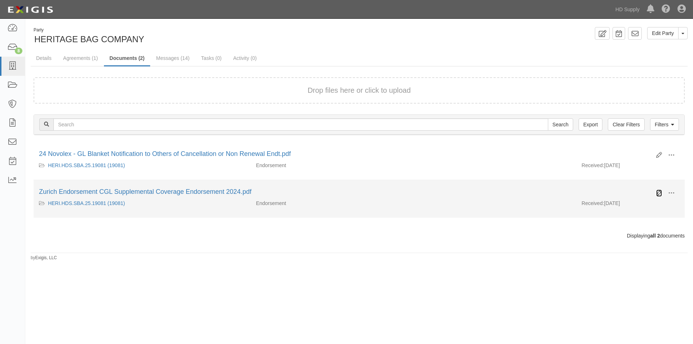
click at [657, 193] on icon at bounding box center [659, 193] width 6 height 6
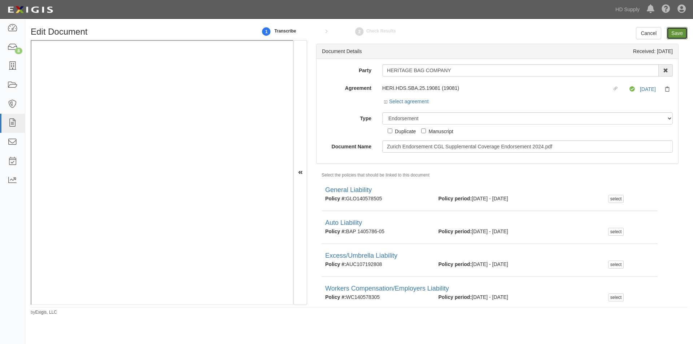
click at [672, 36] on input "Save" at bounding box center [677, 33] width 21 height 12
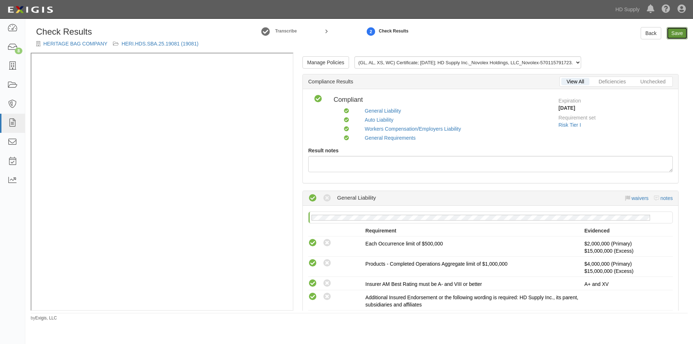
click at [672, 37] on link "Save" at bounding box center [677, 33] width 21 height 12
radio input "true"
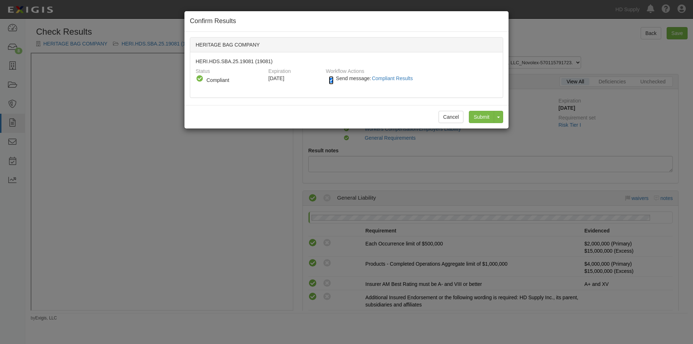
drag, startPoint x: 330, startPoint y: 79, endPoint x: 379, endPoint y: 88, distance: 49.9
click at [330, 79] on input "Send message: Compliant Results" at bounding box center [331, 80] width 5 height 8
checkbox input "false"
click at [485, 117] on input "Submit" at bounding box center [481, 117] width 25 height 12
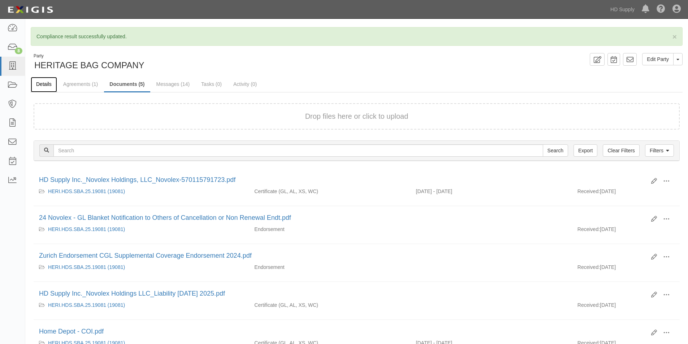
click at [46, 85] on link "Details" at bounding box center [44, 85] width 26 height 16
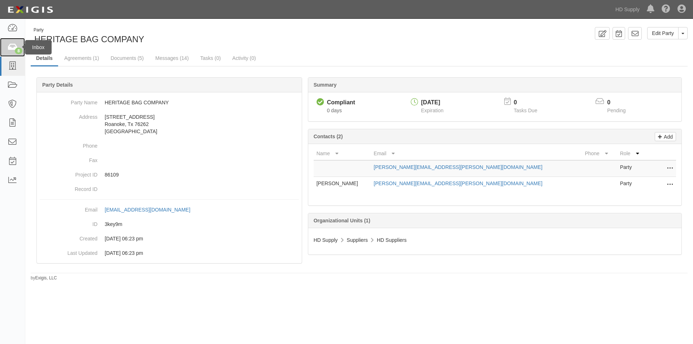
click at [16, 48] on div "8" at bounding box center [19, 51] width 8 height 6
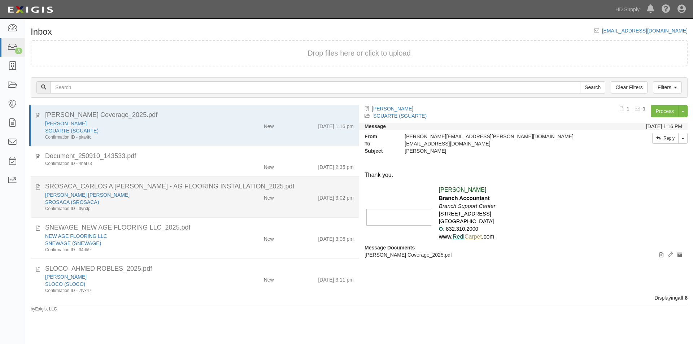
scroll to position [122, 0]
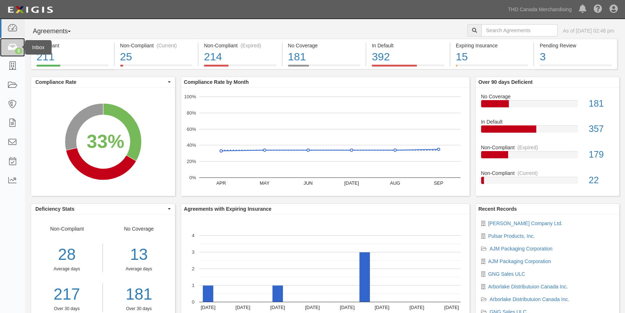
click at [15, 47] on icon at bounding box center [12, 47] width 10 height 8
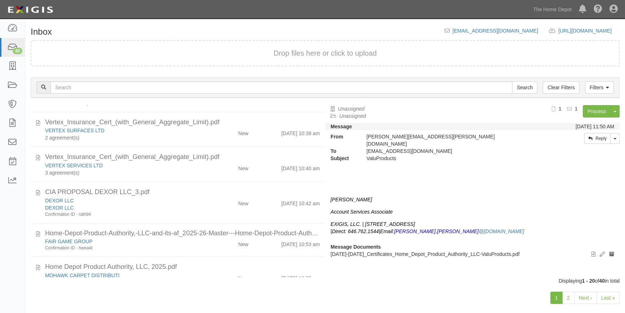
scroll to position [542, 0]
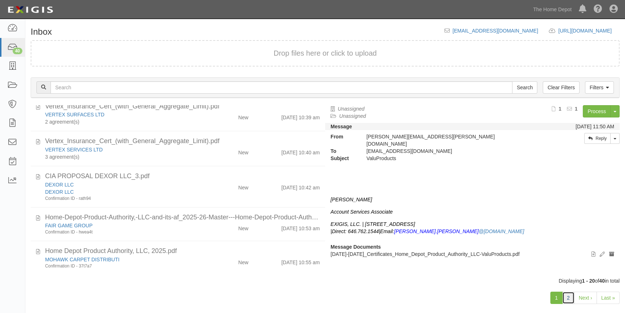
click at [571, 298] on link "2" at bounding box center [568, 297] width 12 height 12
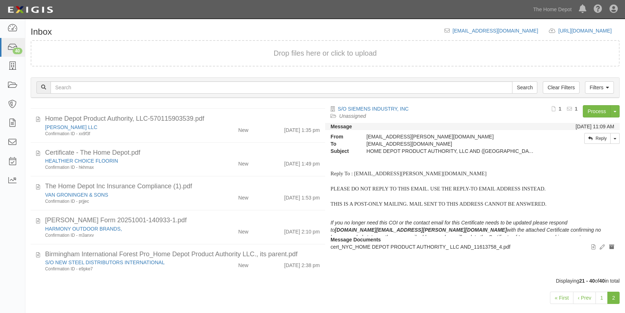
scroll to position [521, 0]
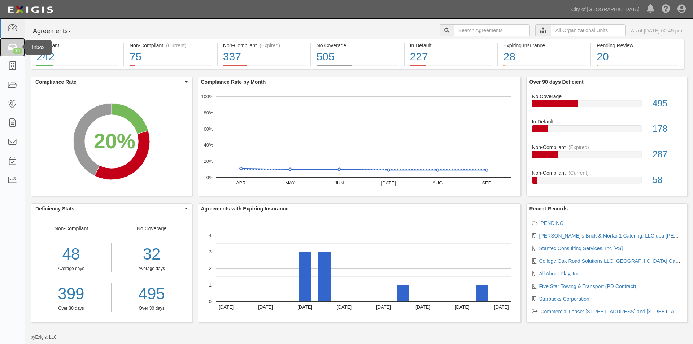
click at [18, 51] on div "70" at bounding box center [18, 51] width 10 height 6
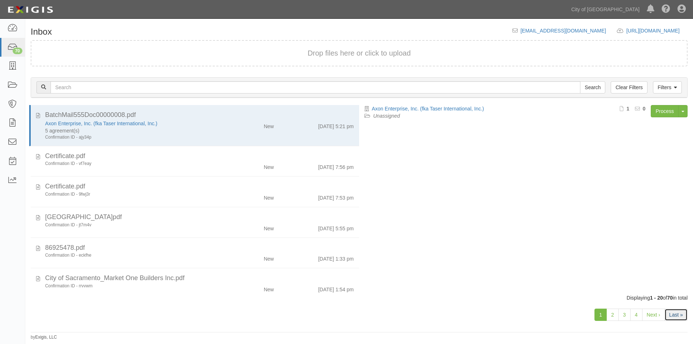
click at [671, 316] on link "Last »" at bounding box center [676, 315] width 23 height 12
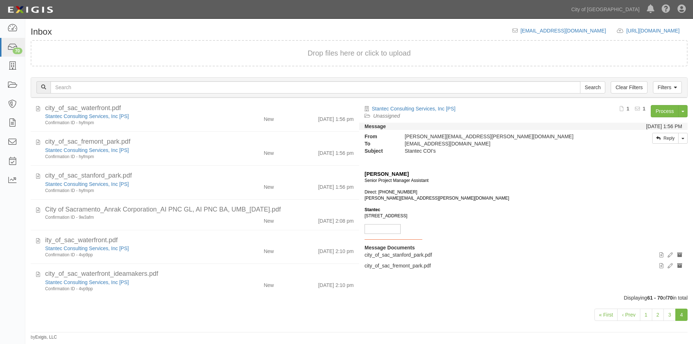
scroll to position [149, 0]
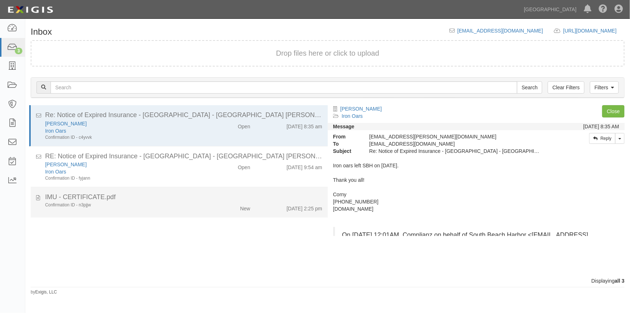
click at [126, 207] on div "Confirmation ID - n3pjjw" at bounding box center [123, 205] width 157 height 6
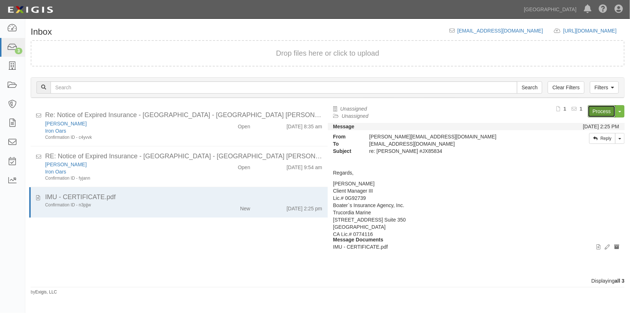
click at [597, 112] on link "Process" at bounding box center [602, 111] width 28 height 12
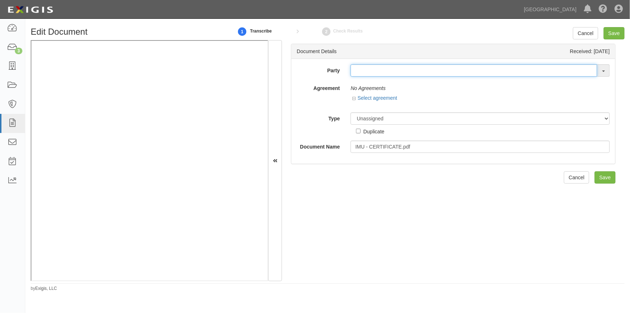
click at [359, 75] on input "text" at bounding box center [474, 70] width 247 height 12
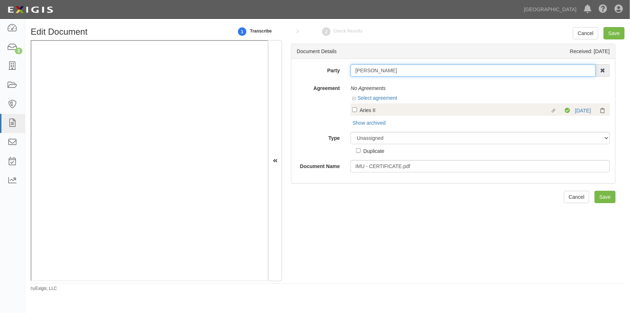
type input "[PERSON_NAME]"
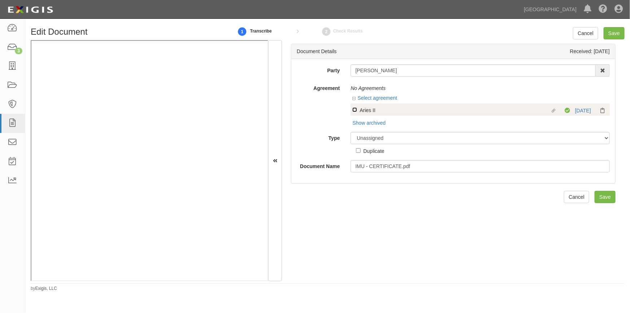
click at [354, 110] on input "Linked agreement Aries II Linked agreement" at bounding box center [354, 109] width 5 height 5
checkbox input "true"
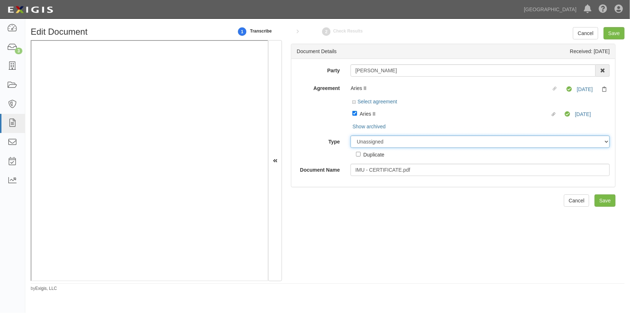
click at [363, 144] on select "Unassigned Binder Cancellation Notice Certificate Contract Endorsement Insuranc…" at bounding box center [480, 141] width 259 height 12
select select "CertificateDetail"
click at [351, 136] on select "Unassigned Binder Cancellation Notice Certificate Contract Endorsement Insuranc…" at bounding box center [480, 141] width 259 height 12
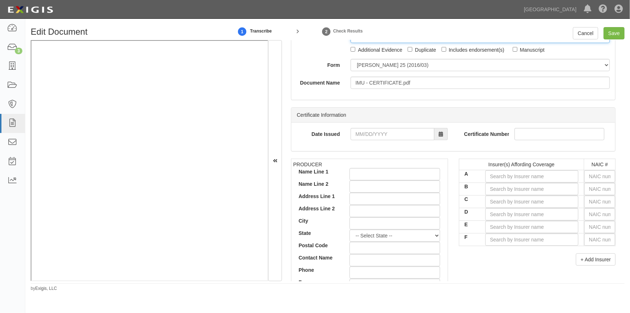
scroll to position [65, 0]
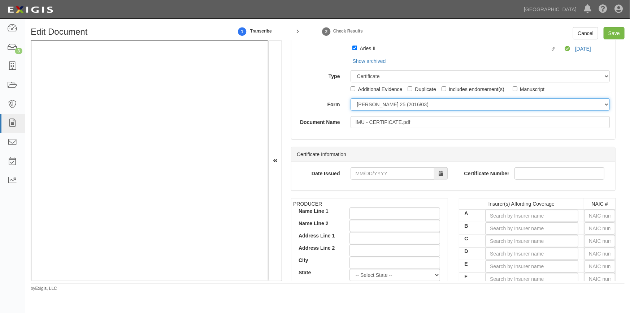
click at [373, 103] on select "[PERSON_NAME] 25 (2016/03) [PERSON_NAME] 101 [PERSON_NAME] 855 NY (2014/05) Gen…" at bounding box center [480, 104] width 259 height 12
select select "GeneralFormDetail"
click at [351, 98] on select "[PERSON_NAME] 25 (2016/03) [PERSON_NAME] 101 [PERSON_NAME] 855 NY (2014/05) Gen…" at bounding box center [480, 104] width 259 height 12
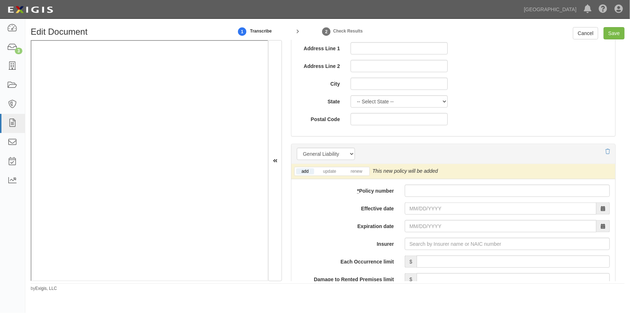
scroll to position [459, 0]
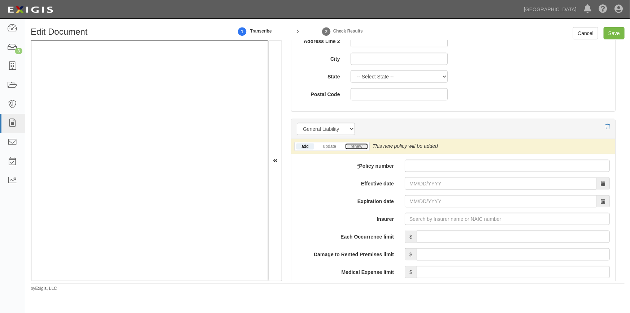
click at [358, 144] on link "renew" at bounding box center [356, 146] width 22 height 6
click at [6, 252] on div "Dashboard 3 Inbox Parties Agreements Coverages Documents Messages Tasks Reports" at bounding box center [12, 166] width 25 height 294
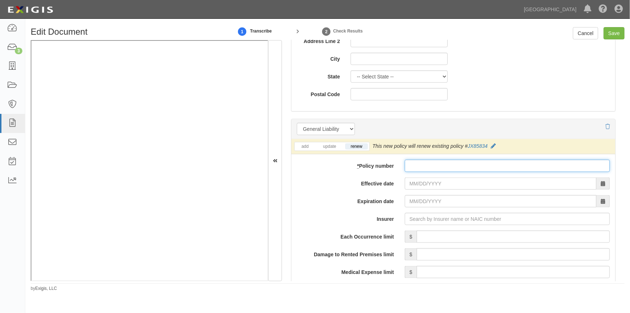
paste input "JX85834"
type input "JX85834"
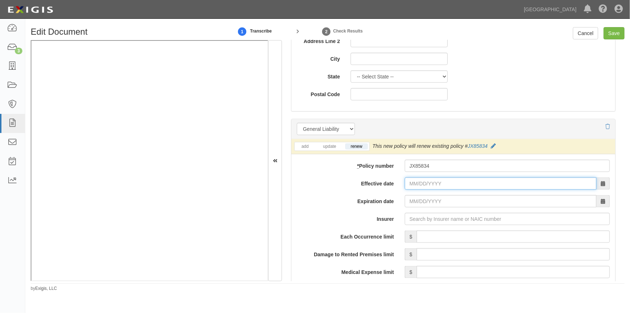
click at [427, 183] on input "Effective date" at bounding box center [501, 183] width 192 height 12
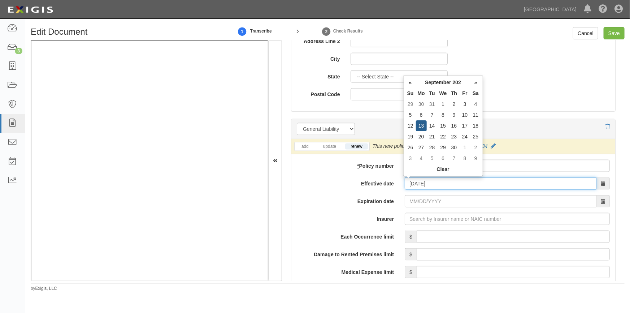
type input "09/13/2025"
type input "09/13/2026"
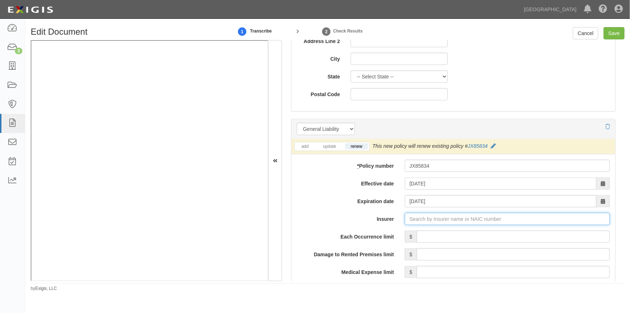
click at [420, 220] on input "Insurer" at bounding box center [507, 219] width 205 height 12
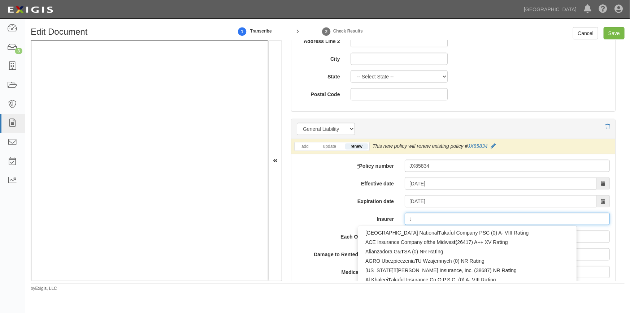
type input "tw"
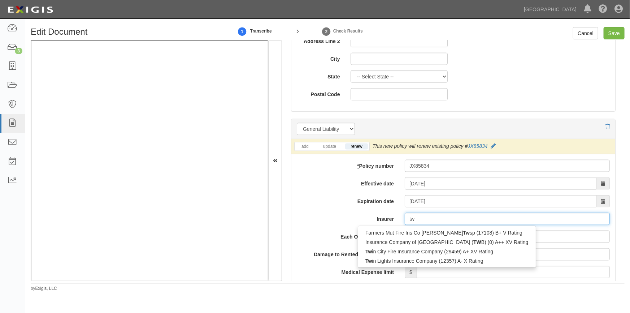
type input "twin City Fire Insurance Company (29459) A+ XV Rating"
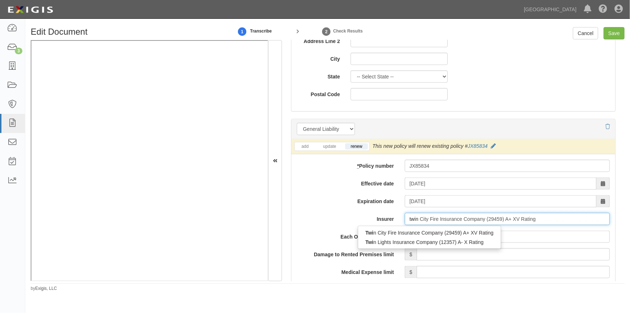
type input "twin"
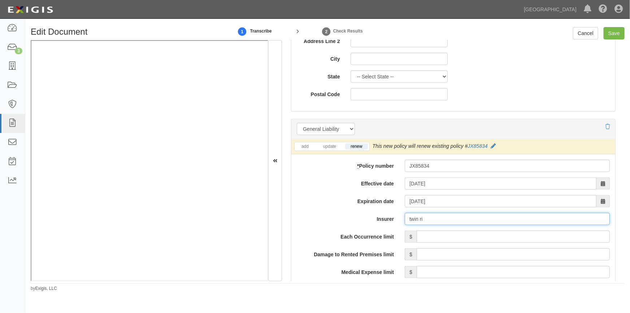
type input "twin r"
type input "twin City Fire Insurance Company (29459) A+ XV Rating"
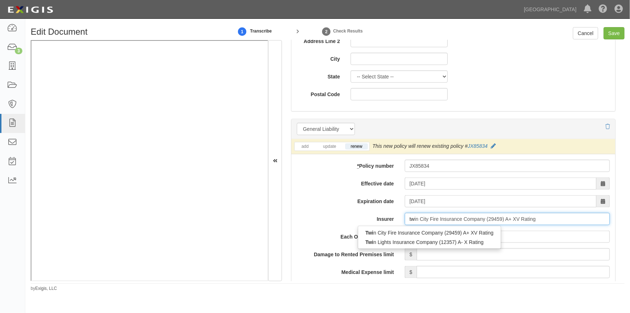
type input "t"
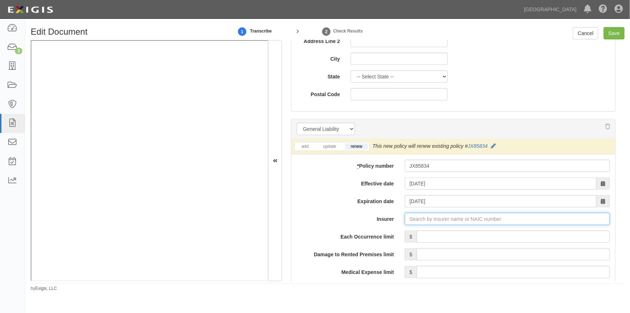
click at [456, 218] on input "Insurer" at bounding box center [507, 219] width 205 height 12
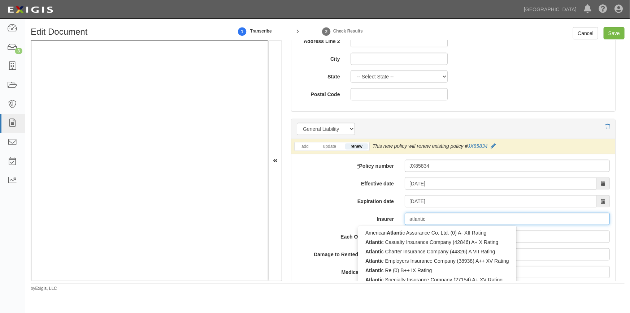
type input "atlantic"
type input "atlantic states Insurance Company (22586) A X Rating"
type input "atlantic s"
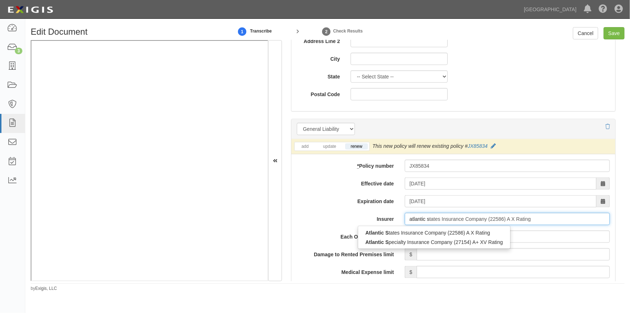
type input "atlantic specialty Insurance Company (27154) A+ XV Rating"
type input "atlantic spe"
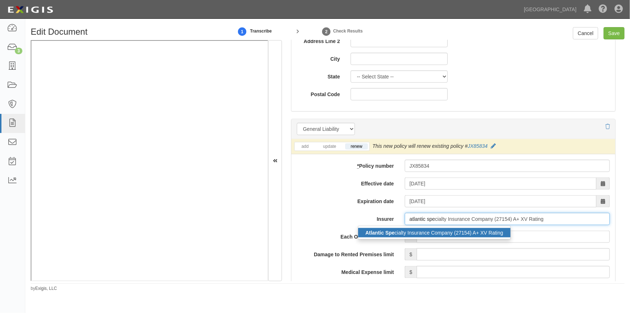
click at [415, 234] on div "Atlantic Spe cialty Insurance Company (27154) A+ XV Rating" at bounding box center [434, 232] width 152 height 9
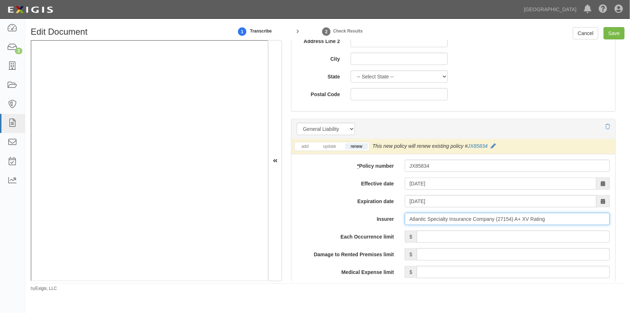
type input "Atlantic Specialty Insurance Company (27154) A+ XV Rating"
click at [460, 237] on input "Each Occurrence limit" at bounding box center [513, 236] width 193 height 12
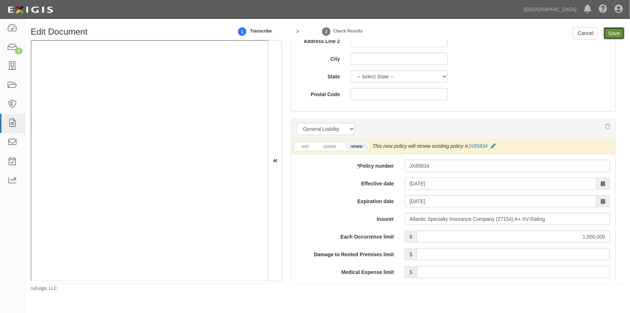
click at [614, 34] on input "Save" at bounding box center [614, 33] width 21 height 12
type input "1000000"
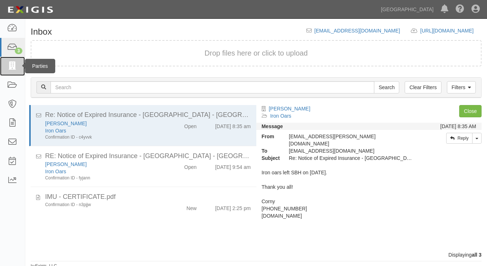
click at [10, 68] on icon at bounding box center [12, 66] width 10 height 8
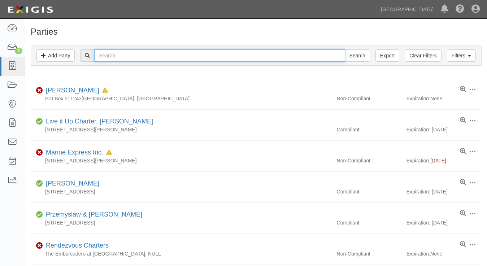
click at [112, 56] on input "text" at bounding box center [219, 55] width 251 height 12
type input "[PERSON_NAME]"
click at [345, 49] on input "Search" at bounding box center [357, 55] width 25 height 12
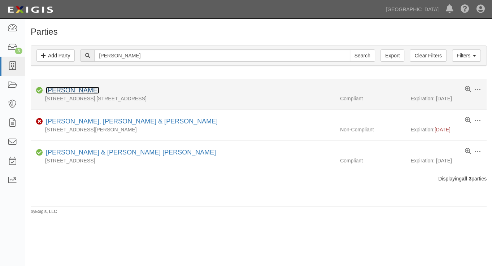
click at [68, 91] on link "[PERSON_NAME]" at bounding box center [72, 90] width 53 height 7
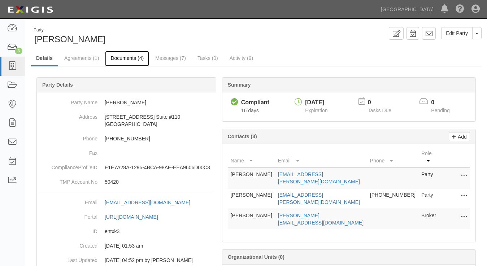
click at [119, 58] on link "Documents (4)" at bounding box center [127, 59] width 44 height 16
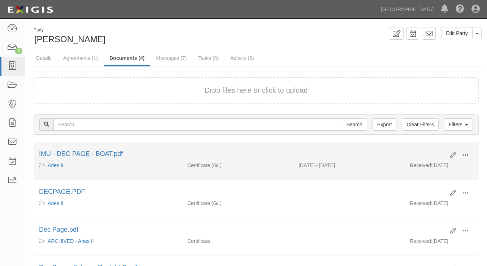
click at [462, 152] on span at bounding box center [465, 155] width 6 height 6
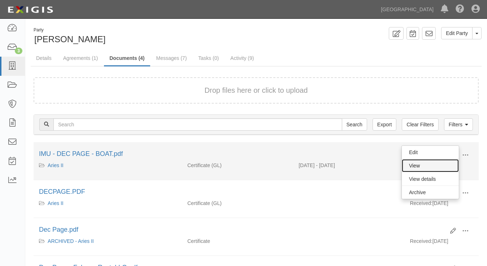
click at [438, 166] on link "View" at bounding box center [430, 165] width 57 height 13
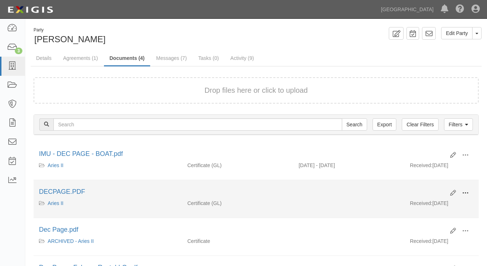
click at [462, 194] on span at bounding box center [465, 193] width 6 height 6
click at [426, 204] on link "View" at bounding box center [430, 203] width 57 height 13
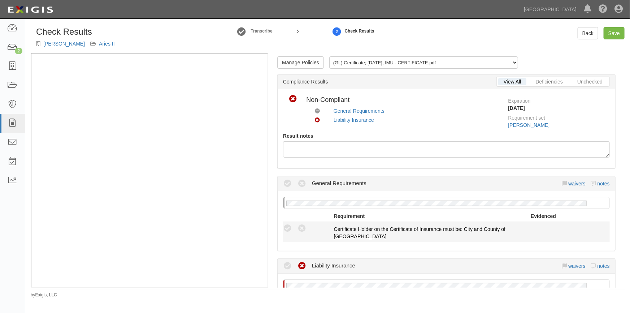
drag, startPoint x: 288, startPoint y: 228, endPoint x: 292, endPoint y: 224, distance: 5.9
click at [288, 229] on icon at bounding box center [287, 228] width 9 height 9
radio input "true"
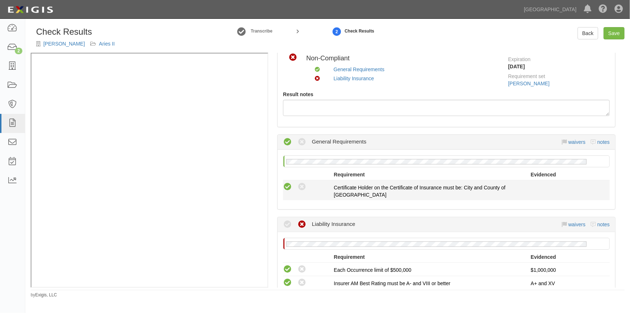
scroll to position [65, 0]
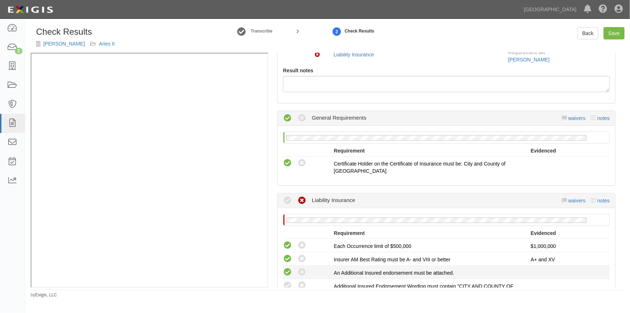
click at [291, 269] on icon at bounding box center [287, 272] width 9 height 9
radio input "true"
click at [291, 281] on icon at bounding box center [287, 285] width 9 height 9
radio input "true"
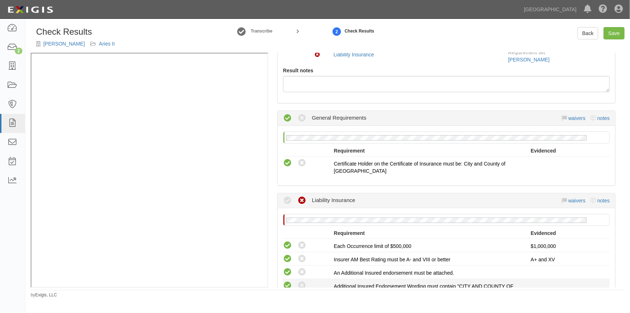
radio input "true"
click at [615, 37] on link "Save" at bounding box center [614, 33] width 21 height 12
radio input "true"
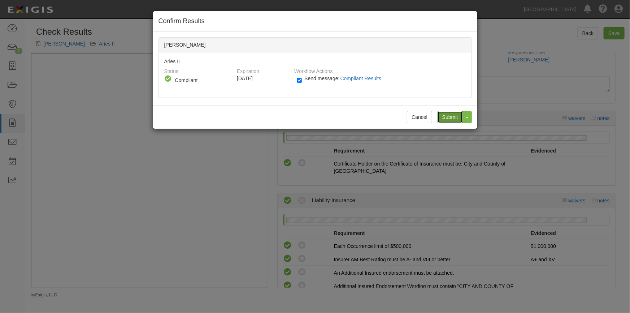
click at [444, 118] on input "Submit" at bounding box center [450, 117] width 25 height 12
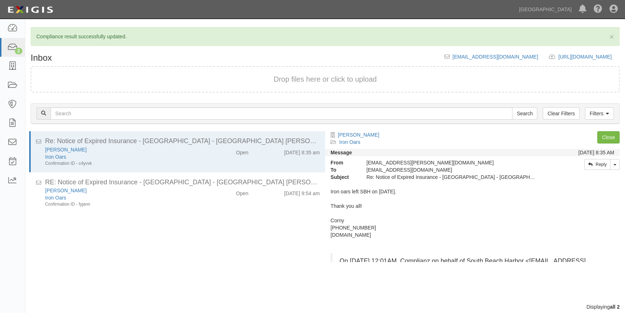
click at [90, 259] on div "Re: Notice of Expired Insurance - [GEOGRAPHIC_DATA] - [GEOGRAPHIC_DATA] [PERSON…" at bounding box center [175, 217] width 300 height 172
click at [14, 237] on div "Dashboard 2 Inbox Parties Agreements Coverages Documents Messages Tasks Reports" at bounding box center [12, 166] width 25 height 294
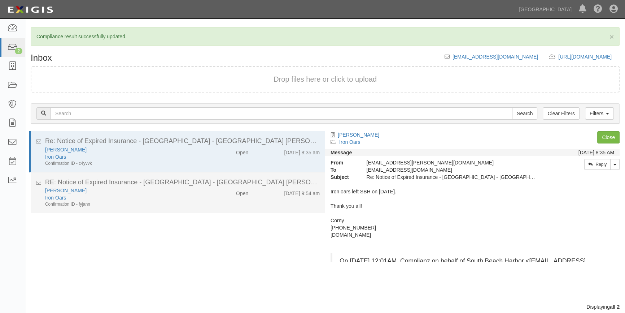
click at [168, 185] on div "RE: Notice of Expired Insurance - [GEOGRAPHIC_DATA] - [GEOGRAPHIC_DATA] [PERSON…" at bounding box center [182, 182] width 275 height 9
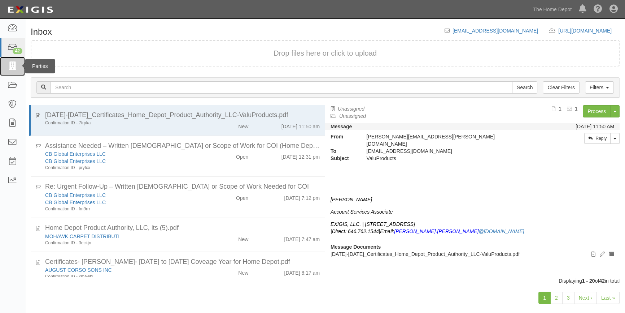
click at [9, 65] on icon at bounding box center [12, 66] width 10 height 8
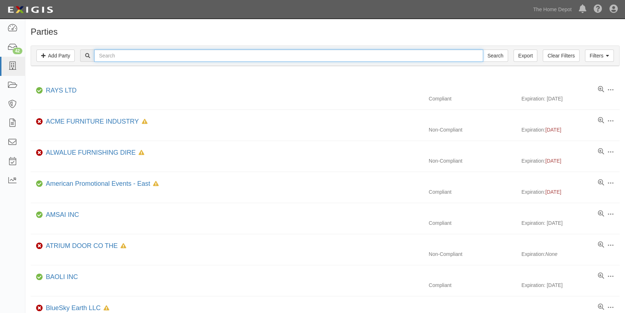
click at [108, 58] on input "text" at bounding box center [288, 55] width 389 height 12
type input "swift"
click at [483, 49] on input "Search" at bounding box center [495, 55] width 25 height 12
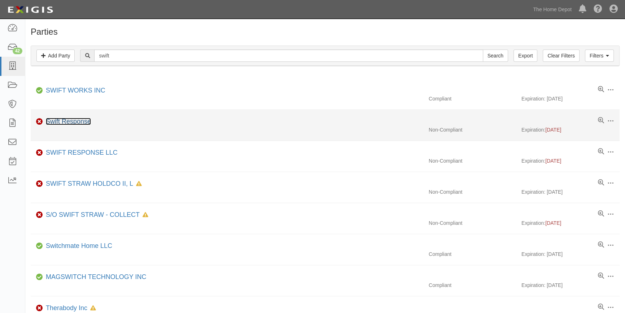
click at [65, 118] on link "Swift Response" at bounding box center [68, 121] width 45 height 7
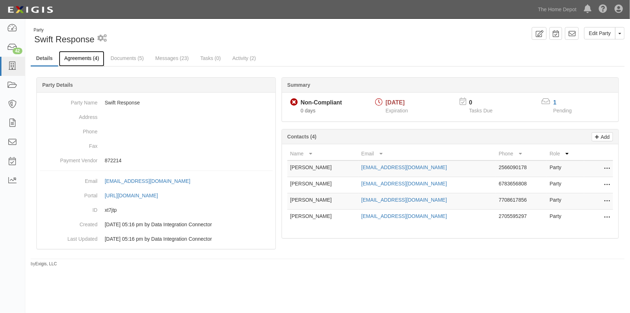
click at [91, 56] on link "Agreements (4)" at bounding box center [81, 59] width 45 height 16
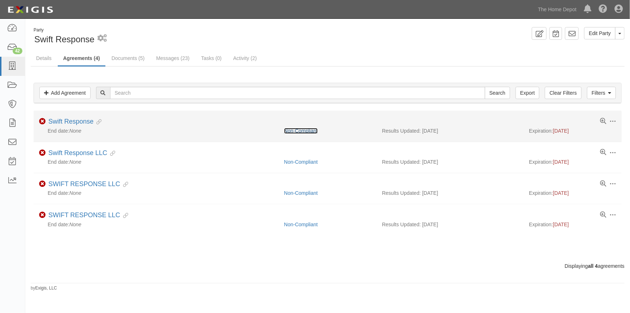
click at [314, 131] on link "Non-Compliant" at bounding box center [301, 131] width 34 height 6
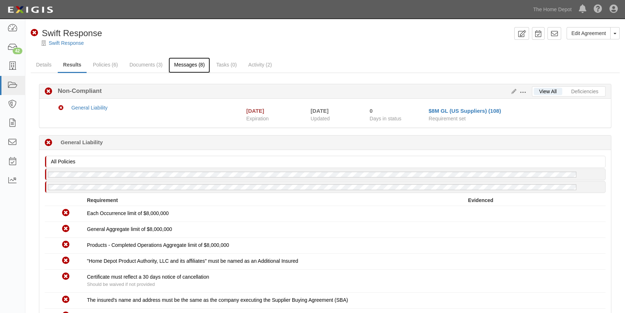
click at [184, 64] on link "Messages (8)" at bounding box center [190, 65] width 42 height 16
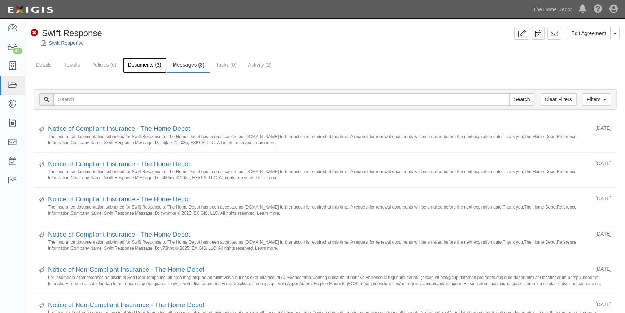
click at [140, 63] on link "Documents (3)" at bounding box center [145, 65] width 44 height 16
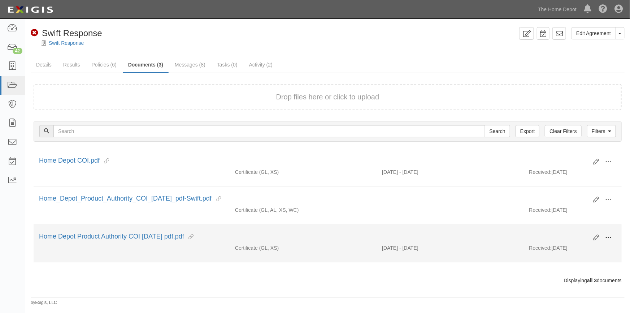
click at [604, 234] on button at bounding box center [608, 238] width 16 height 12
click at [566, 249] on link "View" at bounding box center [573, 248] width 57 height 13
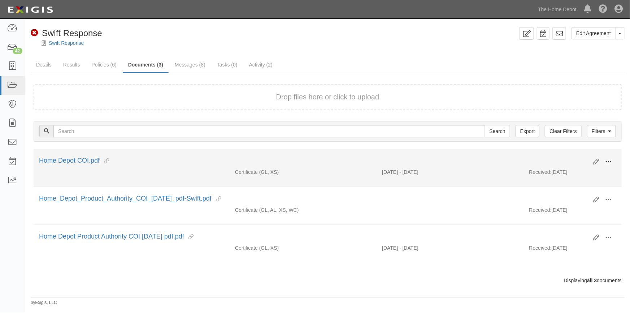
click at [608, 162] on span at bounding box center [608, 161] width 6 height 6
click at [555, 173] on link "View" at bounding box center [573, 172] width 57 height 13
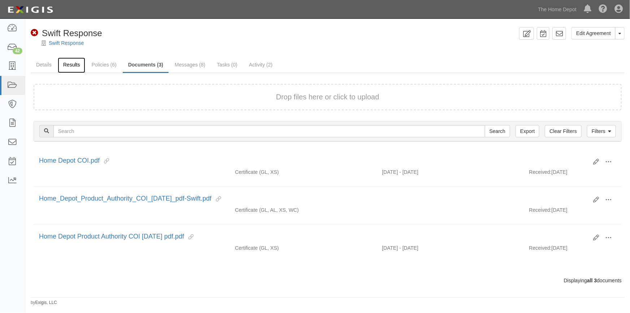
click at [69, 63] on link "Results" at bounding box center [72, 65] width 28 height 16
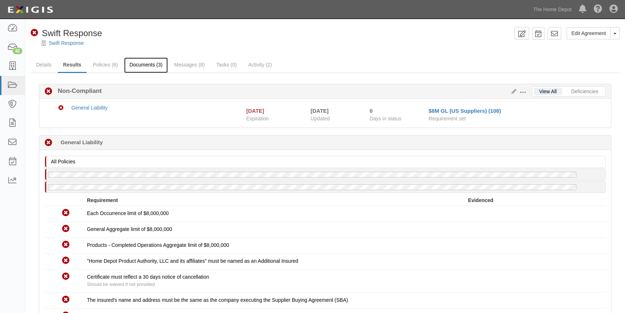
click at [142, 64] on link "Documents (3)" at bounding box center [146, 65] width 44 height 16
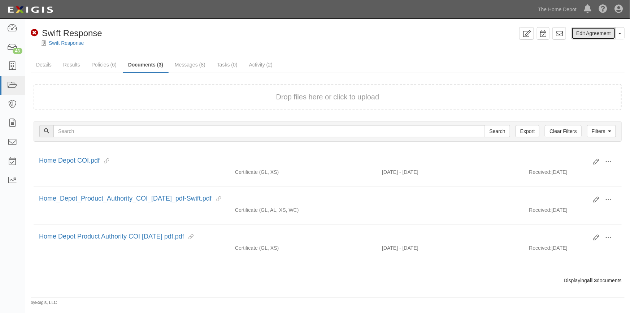
click at [615, 34] on link "Edit Agreement" at bounding box center [593, 33] width 44 height 12
click at [623, 36] on button "Toggle Agreement Dropdown" at bounding box center [619, 33] width 9 height 12
click at [604, 45] on link "View Audit Trail" at bounding box center [595, 46] width 57 height 9
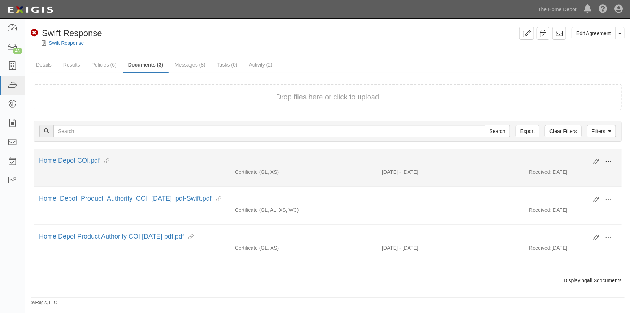
click at [609, 162] on span at bounding box center [608, 161] width 6 height 6
click at [562, 174] on link "View" at bounding box center [573, 172] width 57 height 13
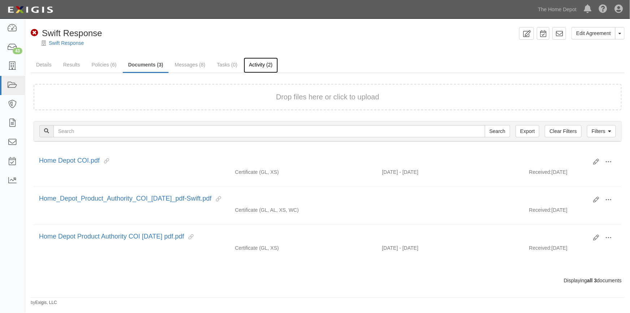
click at [261, 65] on link "Activity (2)" at bounding box center [261, 65] width 34 height 16
click at [530, 35] on icon at bounding box center [526, 33] width 8 height 7
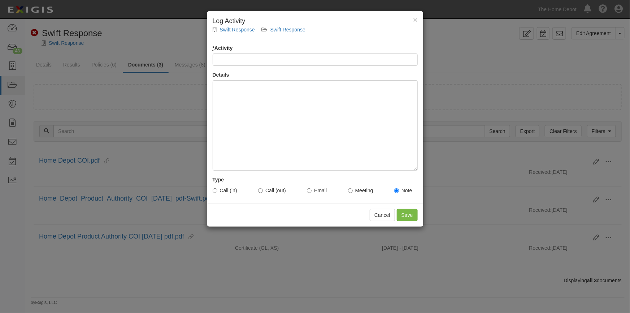
click at [285, 58] on input "* Activity" at bounding box center [315, 59] width 205 height 12
type input "Account status"
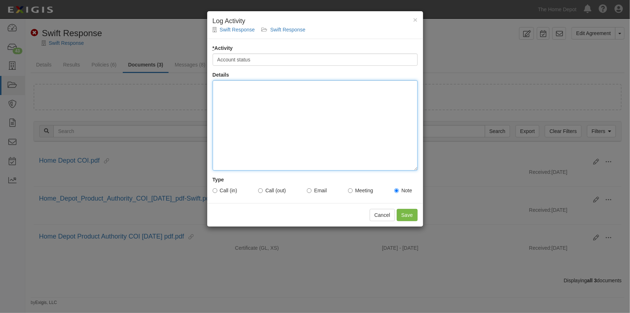
click at [238, 99] on div at bounding box center [315, 125] width 205 height 90
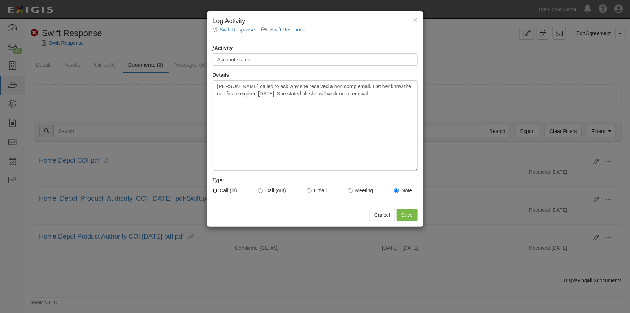
click at [215, 190] on input "Call (in)" at bounding box center [215, 190] width 5 height 5
radio input "true"
click at [404, 216] on input "Save" at bounding box center [407, 215] width 21 height 12
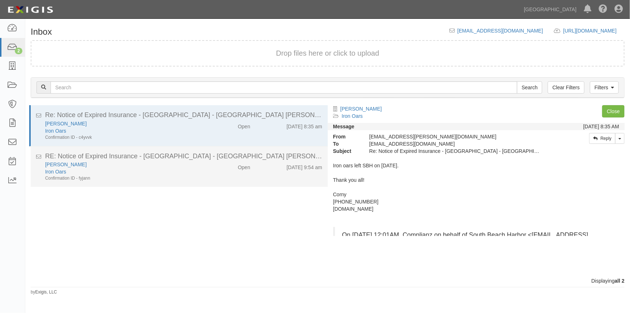
click at [155, 170] on div "Iron Oars" at bounding box center [123, 171] width 157 height 7
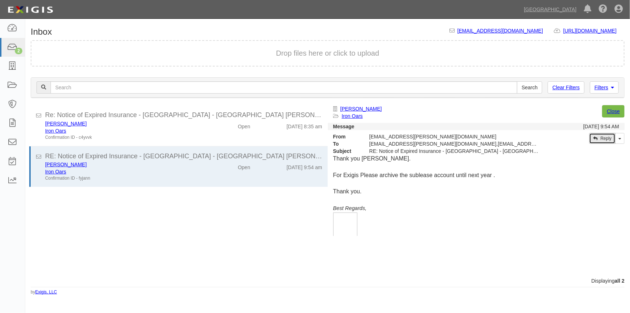
drag, startPoint x: 597, startPoint y: 138, endPoint x: 593, endPoint y: 137, distance: 3.7
click at [596, 138] on link "Reply" at bounding box center [602, 138] width 26 height 11
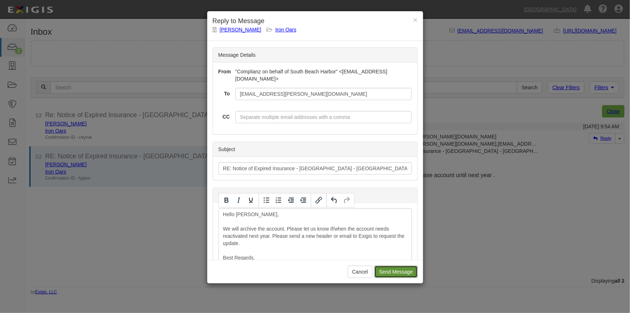
click at [389, 273] on input "Send Message" at bounding box center [395, 271] width 43 height 12
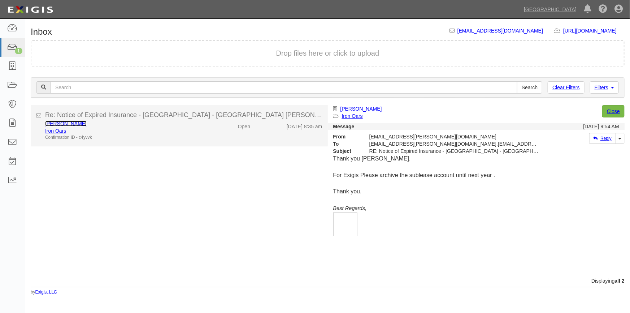
click at [55, 125] on link "Corny Foster" at bounding box center [66, 124] width 42 height 6
click at [141, 130] on div "Iron Oars" at bounding box center [123, 130] width 157 height 7
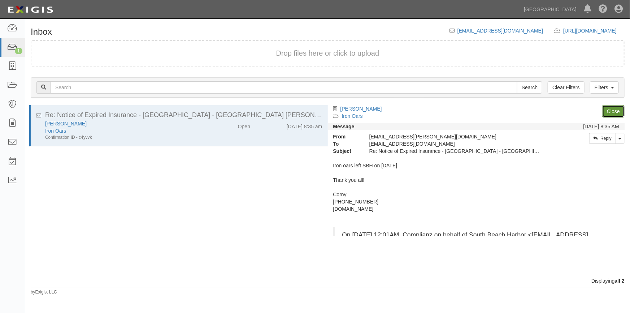
click at [616, 109] on link "Close" at bounding box center [613, 111] width 22 height 12
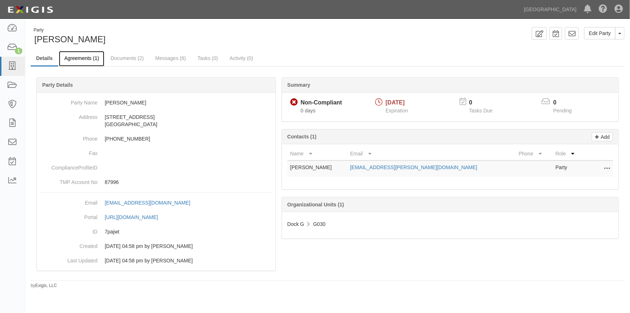
click at [73, 57] on link "Agreements (1)" at bounding box center [81, 59] width 45 height 16
click at [621, 34] on span "button" at bounding box center [619, 33] width 3 height 1
click at [592, 56] on link "Archive Party" at bounding box center [595, 56] width 57 height 9
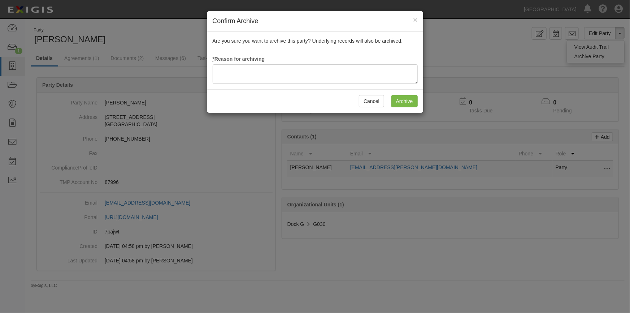
click at [413, 17] on h4 "Confirm Archive ×" at bounding box center [315, 21] width 205 height 9
click at [377, 101] on button "Cancel" at bounding box center [371, 101] width 25 height 12
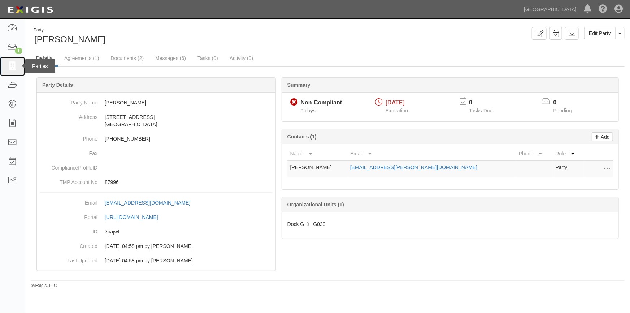
click at [13, 63] on icon at bounding box center [12, 66] width 10 height 8
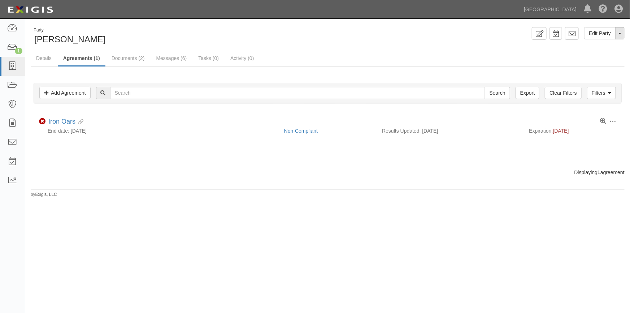
click at [618, 32] on button "Toggle Party Dropdown" at bounding box center [619, 33] width 9 height 12
click at [589, 56] on link "Archive Party" at bounding box center [595, 56] width 57 height 9
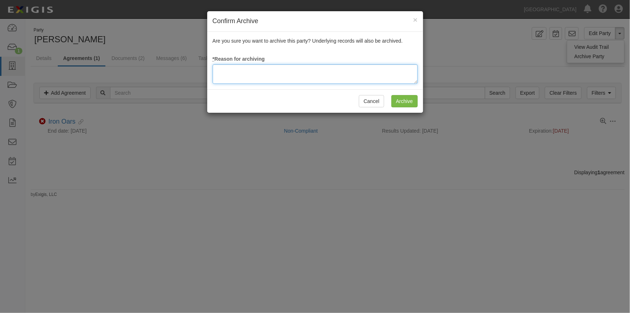
click at [229, 76] on textarea at bounding box center [315, 73] width 205 height 19
type textarea "Per client"
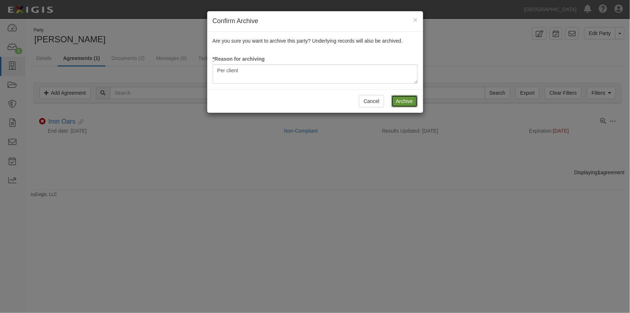
click at [392, 100] on input "Archive" at bounding box center [404, 101] width 26 height 12
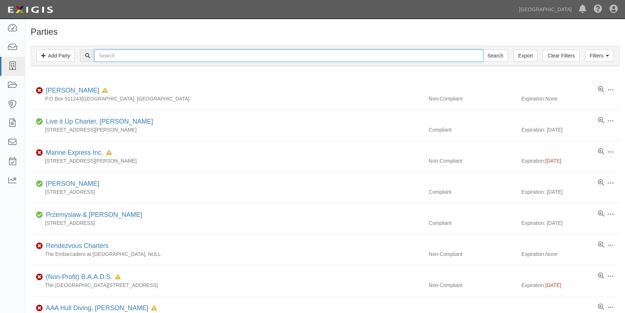
click at [131, 57] on input "text" at bounding box center [288, 55] width 389 height 12
type input "[PERSON_NAME]"
click at [483, 49] on input "Search" at bounding box center [495, 55] width 25 height 12
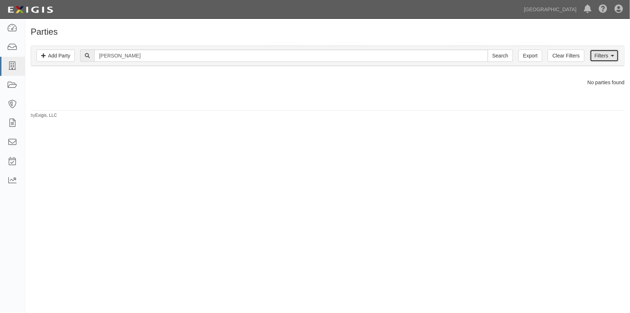
click at [595, 57] on link "Filters" at bounding box center [604, 55] width 29 height 12
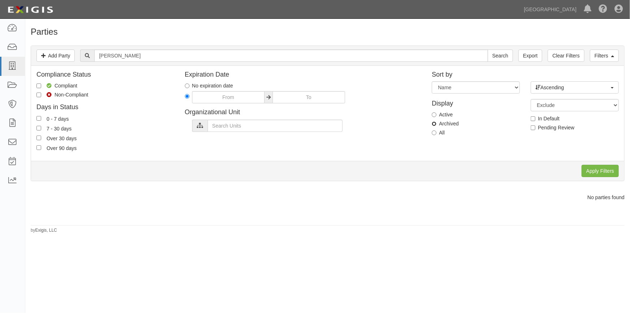
click at [435, 123] on input "Archived" at bounding box center [434, 123] width 5 height 5
radio input "true"
click at [591, 171] on input "Apply Filters" at bounding box center [600, 171] width 37 height 12
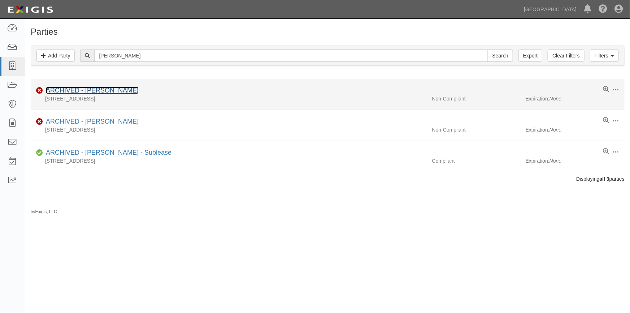
click at [89, 90] on link "ARCHIVED - [PERSON_NAME]" at bounding box center [92, 90] width 93 height 7
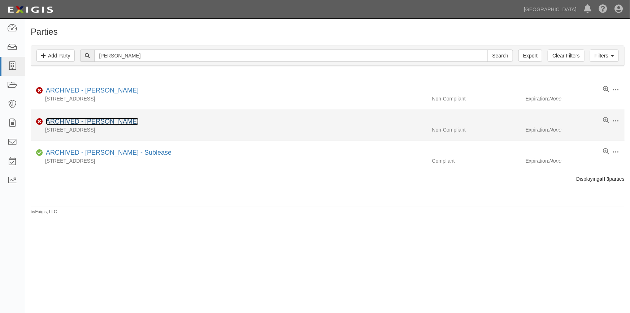
click at [64, 120] on link "ARCHIVED - [PERSON_NAME]" at bounding box center [92, 121] width 93 height 7
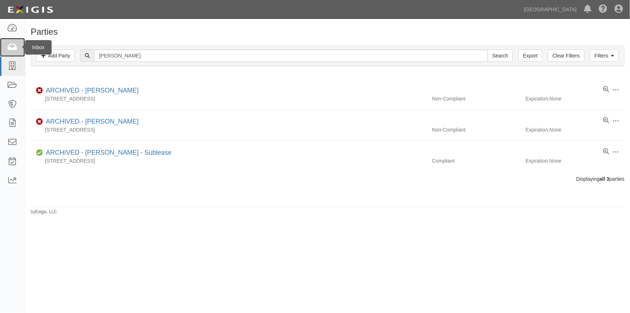
click at [13, 49] on icon at bounding box center [12, 47] width 10 height 8
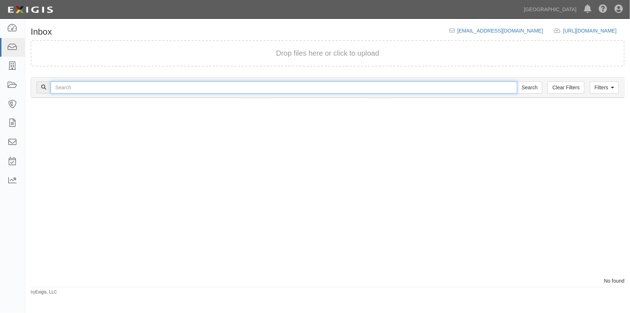
click at [74, 86] on input "text" at bounding box center [284, 87] width 467 height 12
type input "[PERSON_NAME]"
click at [517, 81] on input "Search" at bounding box center [529, 87] width 25 height 12
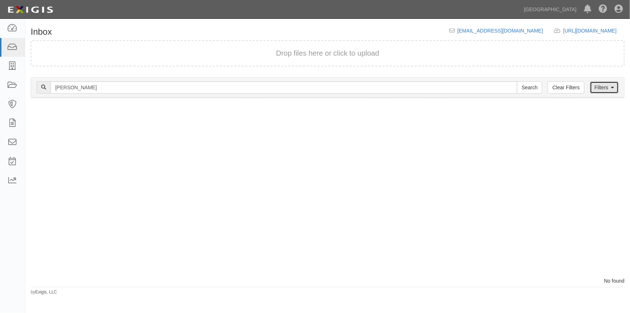
click at [603, 90] on link "Filters" at bounding box center [604, 87] width 29 height 12
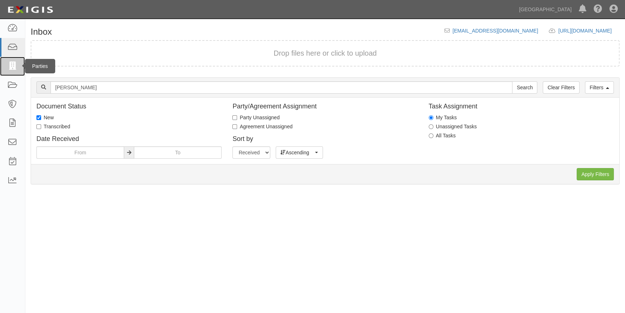
click at [10, 70] on icon at bounding box center [12, 66] width 10 height 8
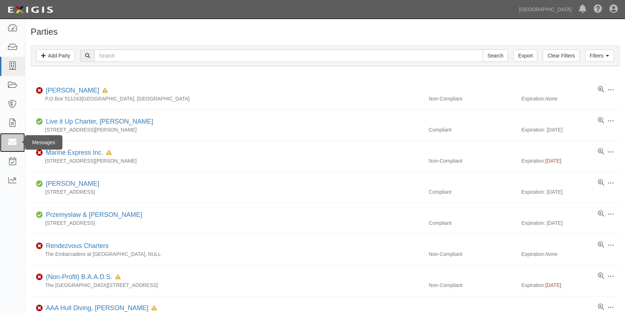
click at [10, 139] on icon at bounding box center [12, 142] width 10 height 8
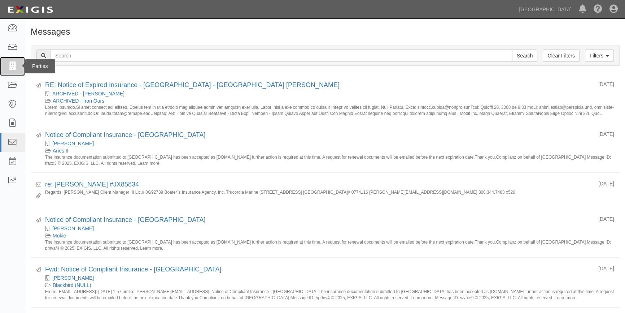
click at [17, 65] on icon at bounding box center [12, 66] width 10 height 8
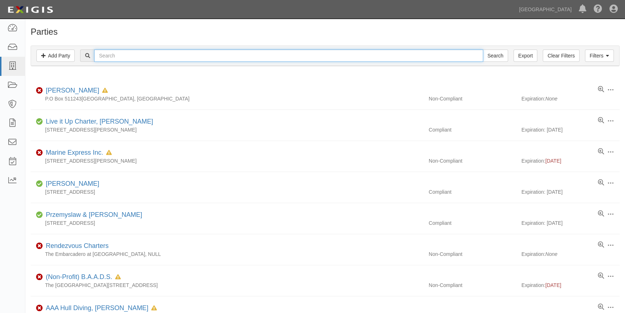
click at [110, 57] on input "text" at bounding box center [288, 55] width 389 height 12
type input "p"
type input "[PERSON_NAME]"
click at [483, 49] on input "Search" at bounding box center [495, 55] width 25 height 12
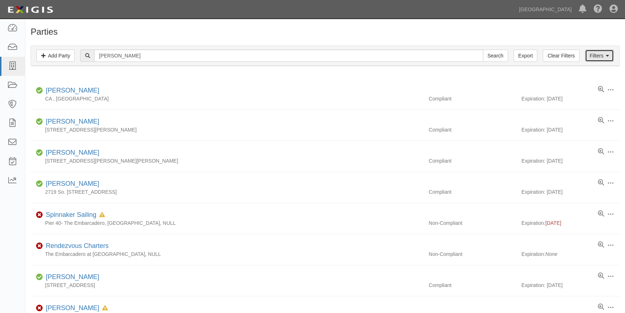
click at [596, 57] on link "Filters" at bounding box center [599, 55] width 29 height 12
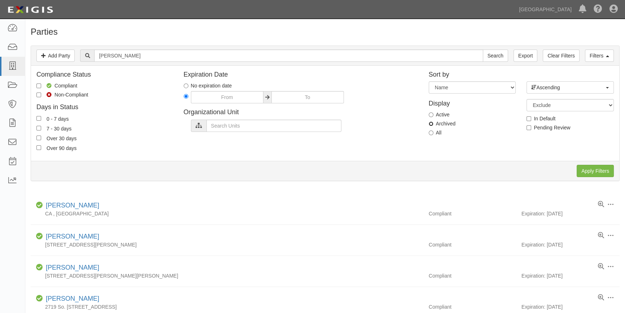
click at [433, 124] on input "Archived" at bounding box center [431, 123] width 5 height 5
radio input "true"
click at [591, 169] on input "Apply Filters" at bounding box center [595, 171] width 37 height 12
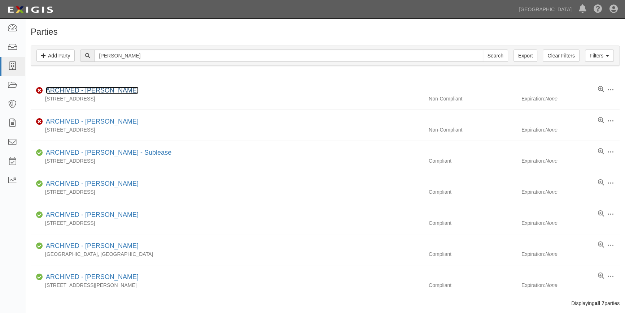
click at [91, 91] on link "ARCHIVED - Corny Foster" at bounding box center [92, 90] width 93 height 7
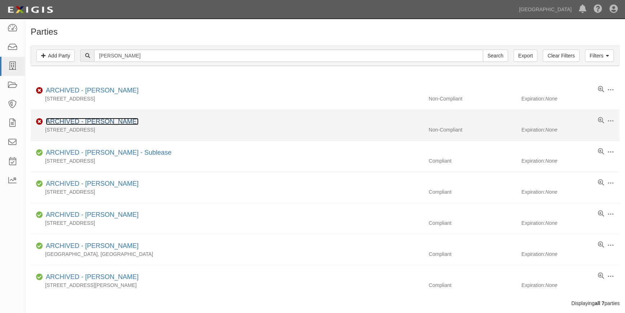
click at [95, 122] on link "ARCHIVED - [PERSON_NAME]" at bounding box center [92, 121] width 93 height 7
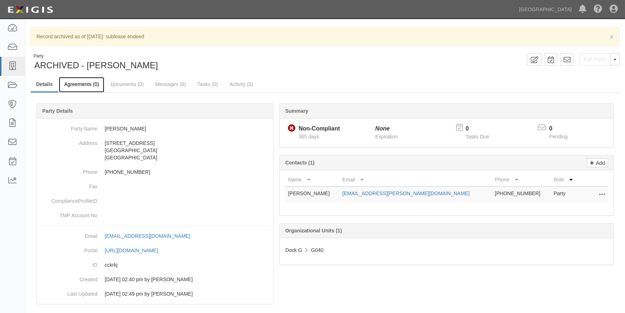
click at [84, 83] on link "Agreements (0)" at bounding box center [81, 85] width 45 height 16
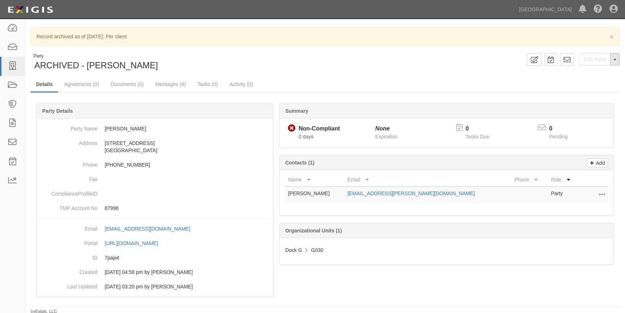
click at [613, 64] on button "Toggle Party Dropdown" at bounding box center [614, 59] width 9 height 12
click at [342, 76] on div "× Record archived as of [DATE]: Per client Party ARCHIVED - [PERSON_NAME] Edit …" at bounding box center [325, 170] width 600 height 287
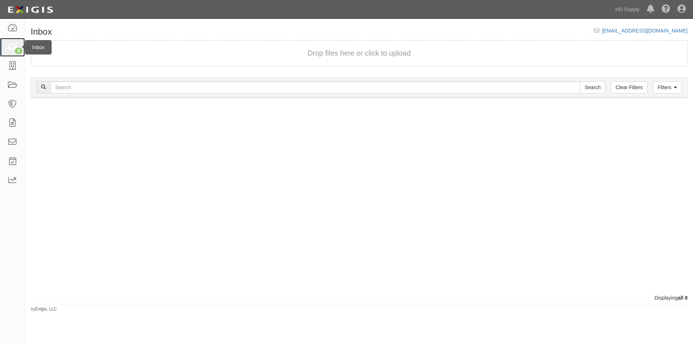
click at [12, 45] on icon at bounding box center [12, 47] width 10 height 8
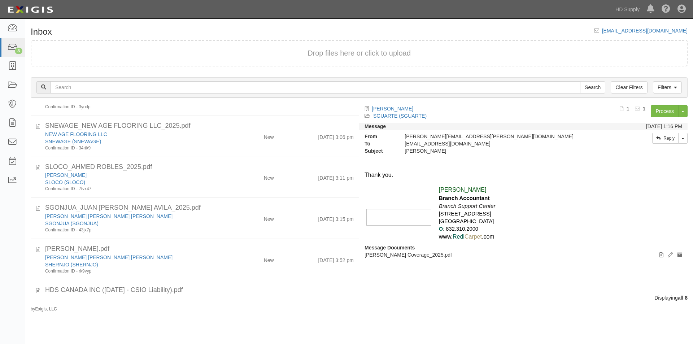
scroll to position [122, 0]
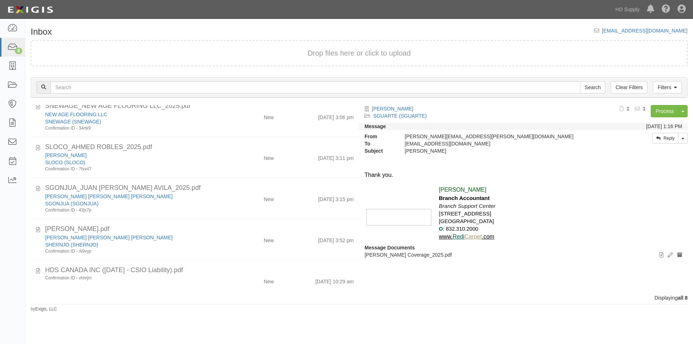
click at [15, 285] on div "Dashboard 8 Inbox Parties Agreements Coverages Documents Messages Tasks Reports" at bounding box center [12, 181] width 25 height 325
